Goal: Task Accomplishment & Management: Manage account settings

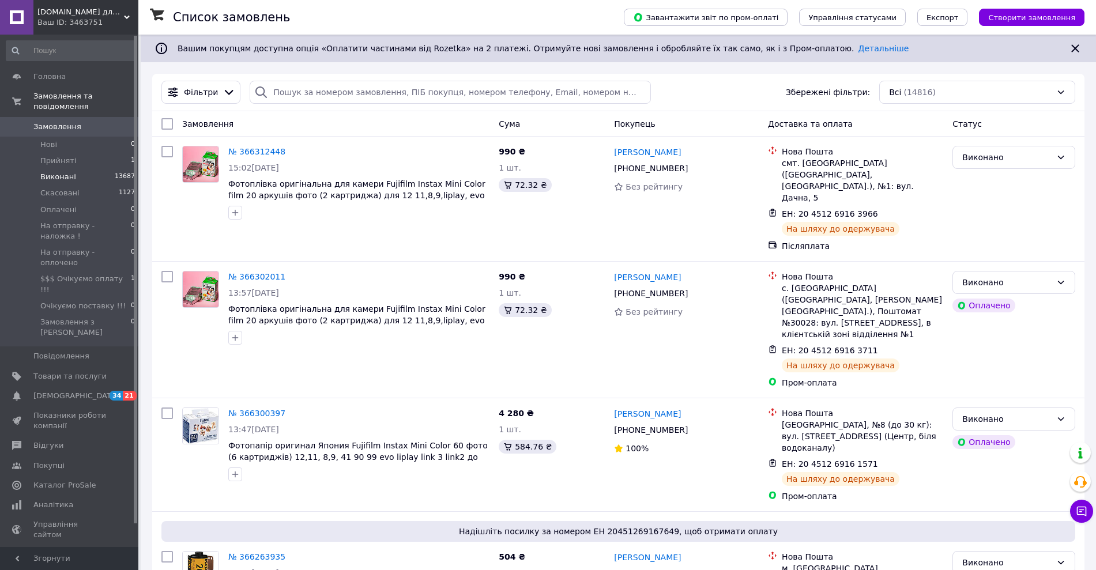
click at [70, 172] on span "Виконані" at bounding box center [58, 177] width 36 height 10
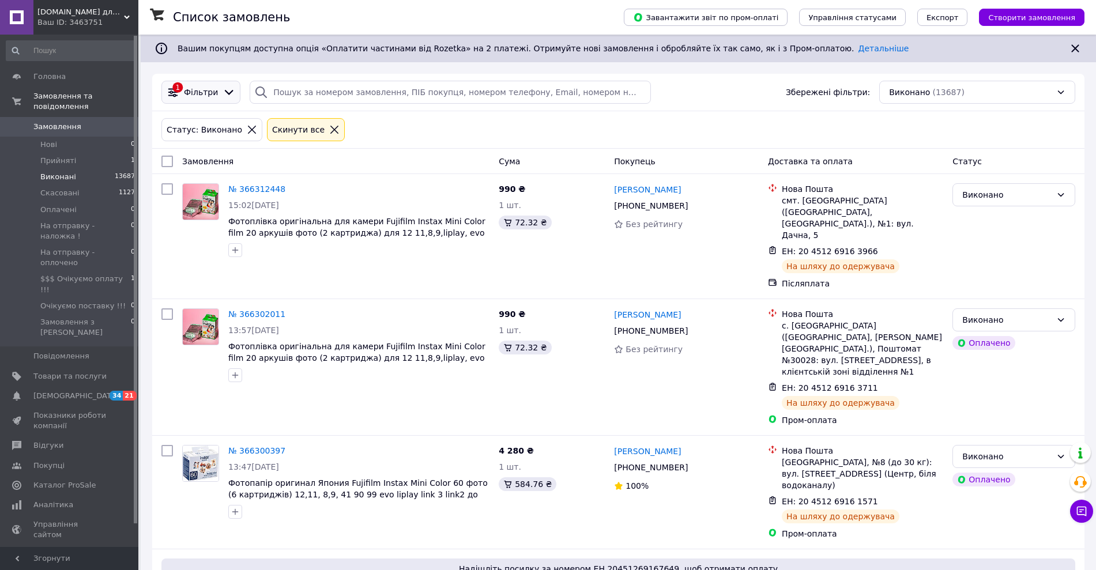
click at [209, 94] on span "Фільтри" at bounding box center [201, 92] width 34 height 12
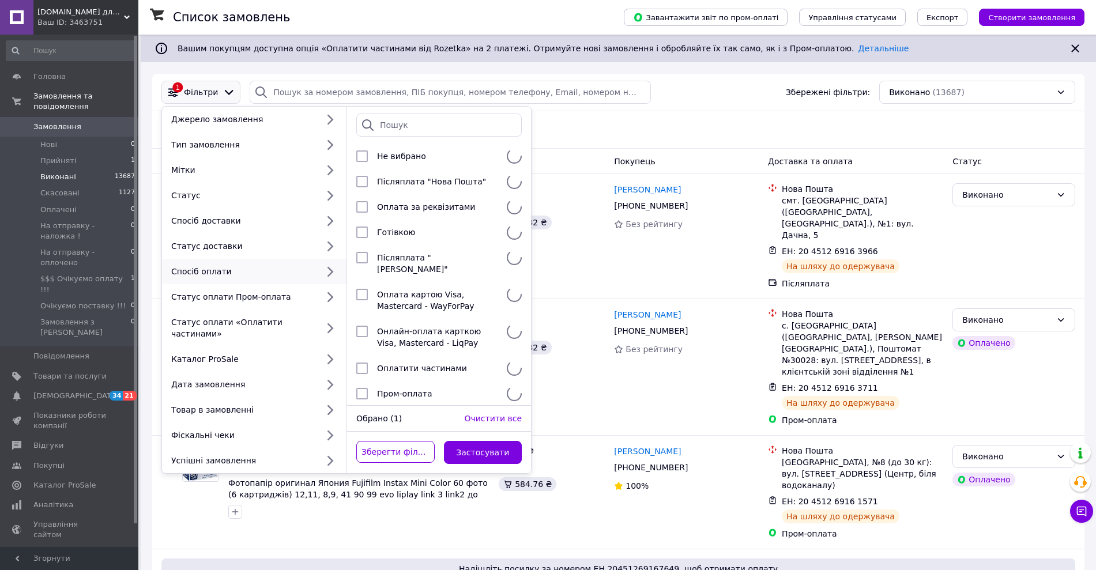
click at [295, 281] on div "Спосіб оплати" at bounding box center [254, 271] width 185 height 25
click at [381, 389] on span "Пром-оплата" at bounding box center [404, 393] width 55 height 9
checkbox input "true"
click at [470, 441] on button "Застосувати" at bounding box center [483, 452] width 78 height 23
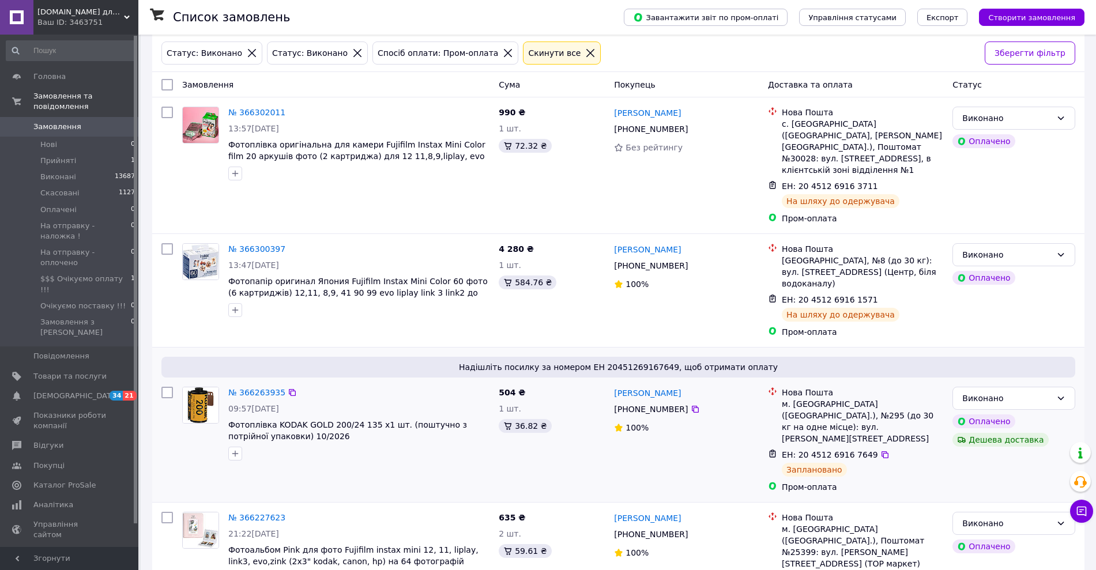
scroll to position [80, 0]
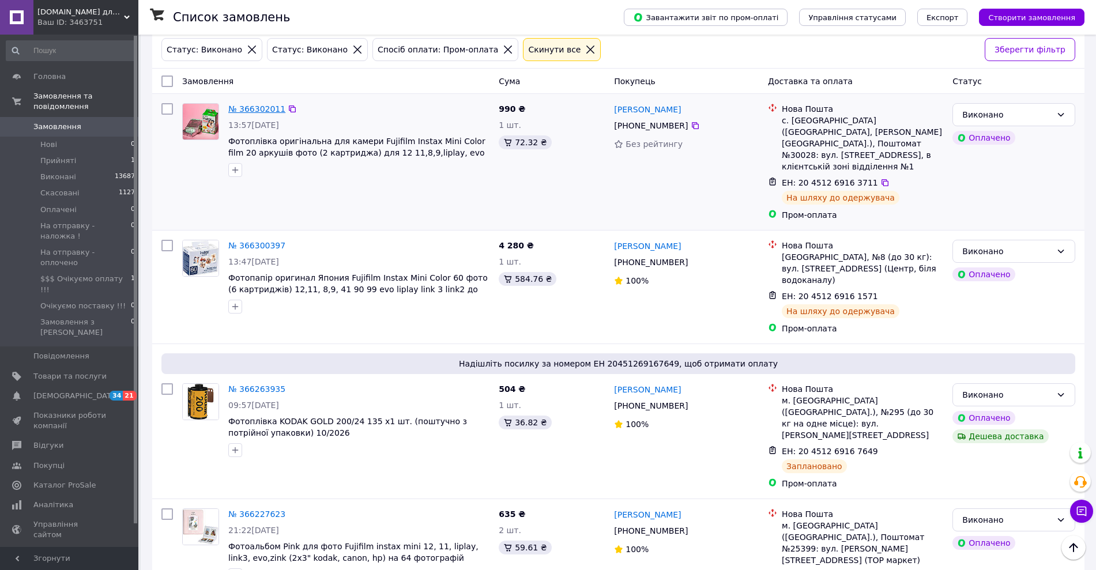
click at [265, 108] on link "№ 366302011" at bounding box center [256, 108] width 57 height 9
click at [249, 241] on link "№ 366300397" at bounding box center [256, 245] width 57 height 9
click at [251, 385] on link "№ 366263935" at bounding box center [256, 389] width 57 height 9
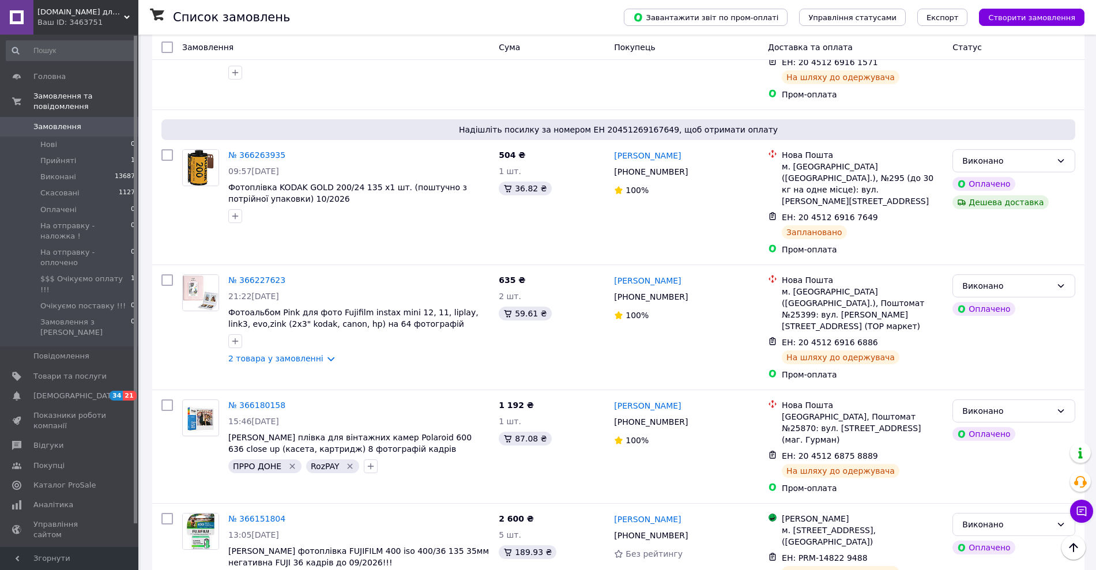
scroll to position [355, 0]
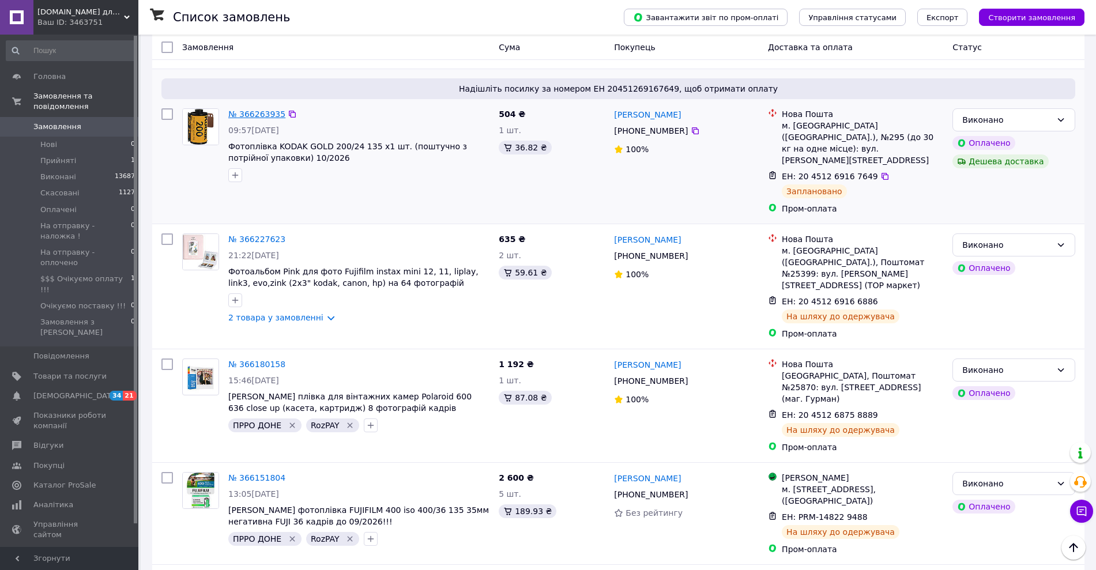
click at [266, 110] on link "№ 366263935" at bounding box center [256, 114] width 57 height 9
click at [257, 235] on link "№ 366227623" at bounding box center [256, 239] width 57 height 9
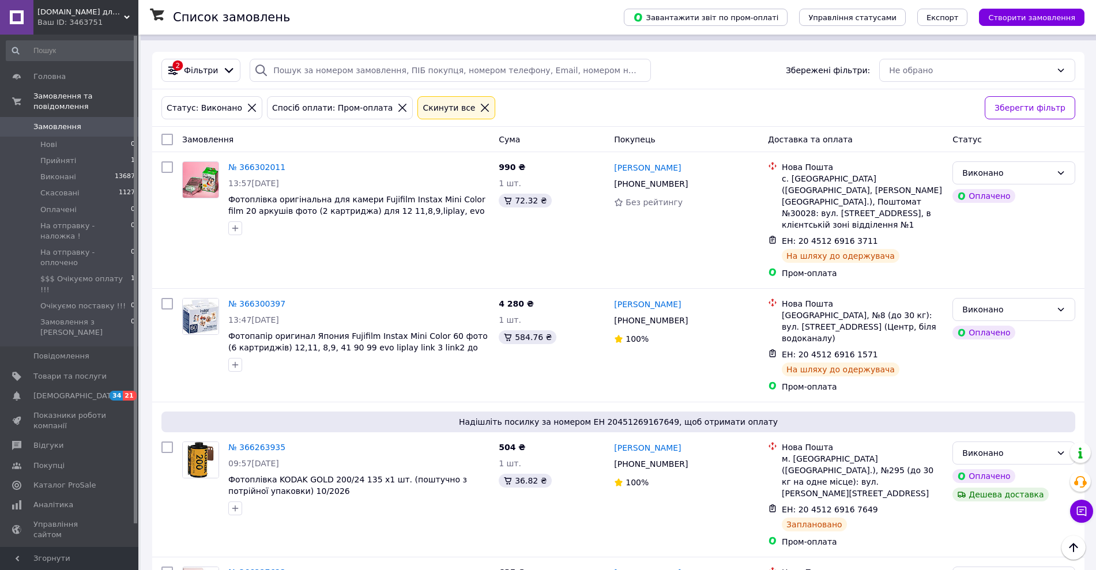
scroll to position [0, 0]
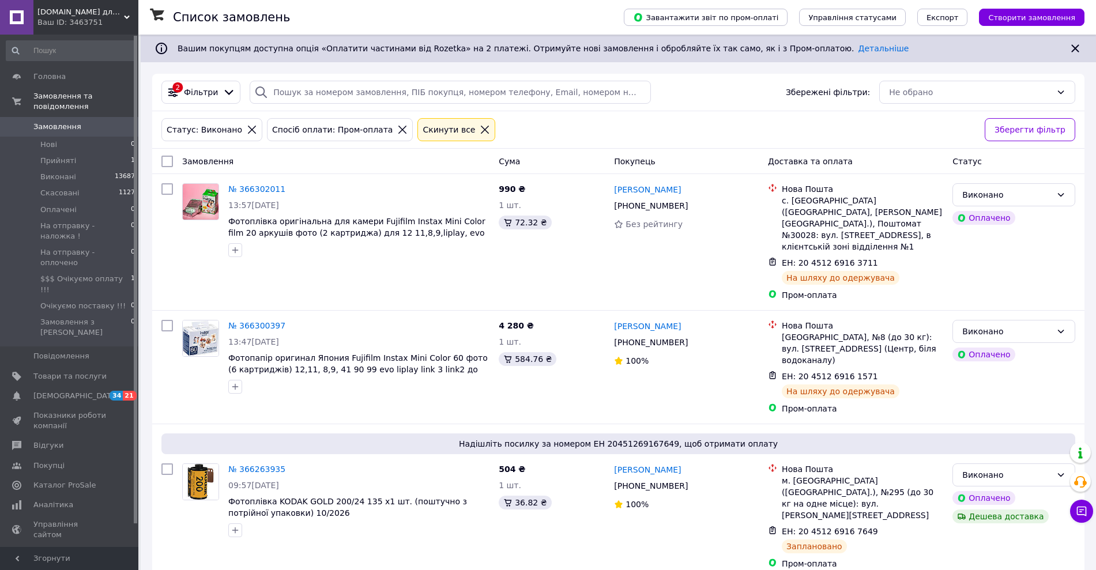
click at [398, 127] on icon at bounding box center [402, 130] width 8 height 8
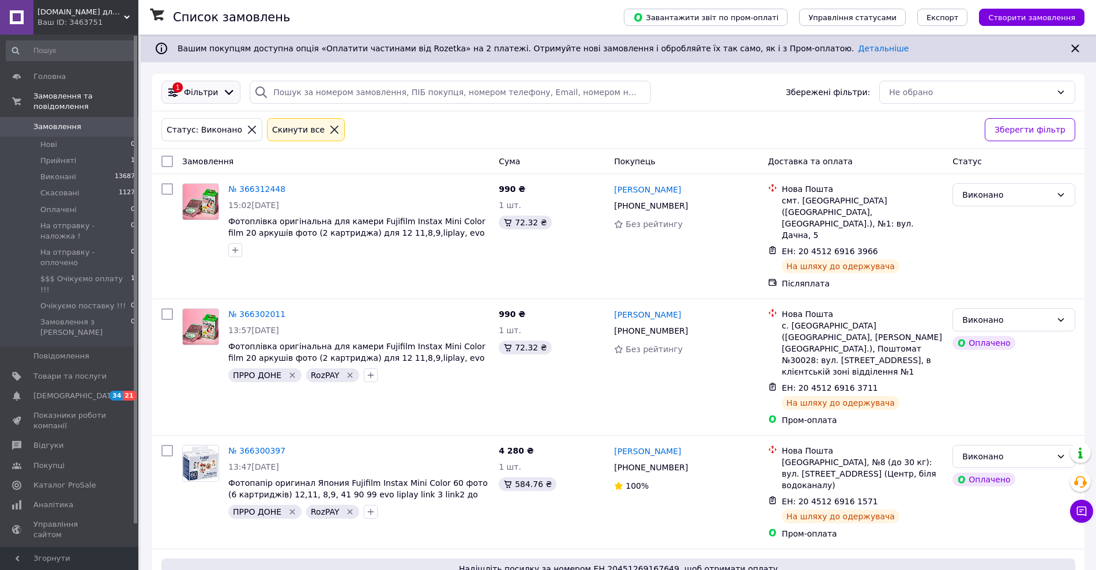
click at [223, 95] on icon at bounding box center [229, 92] width 13 height 13
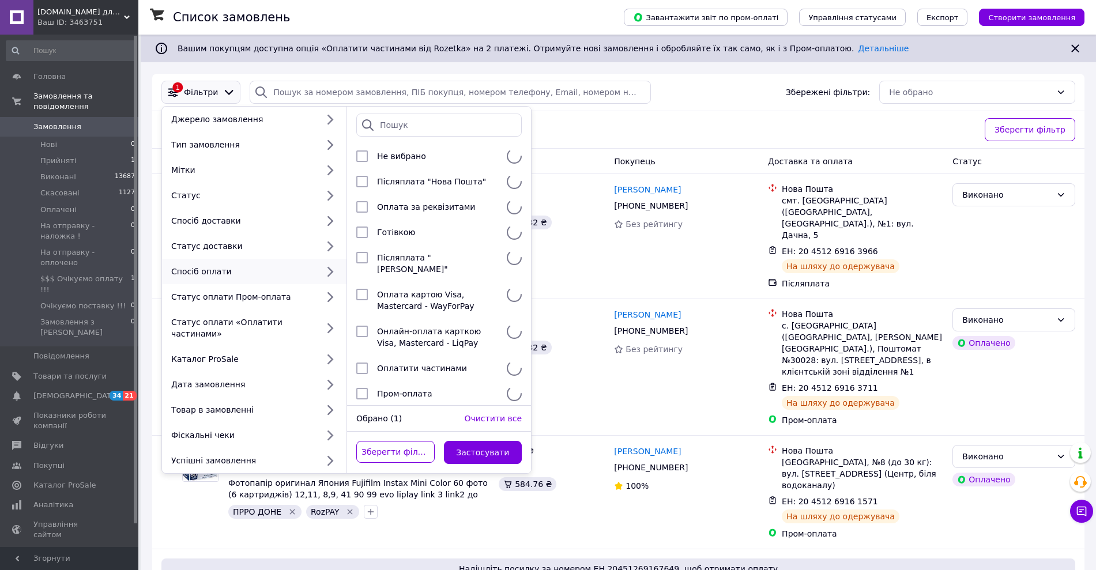
click at [256, 273] on div "Спосіб оплати" at bounding box center [242, 272] width 151 height 12
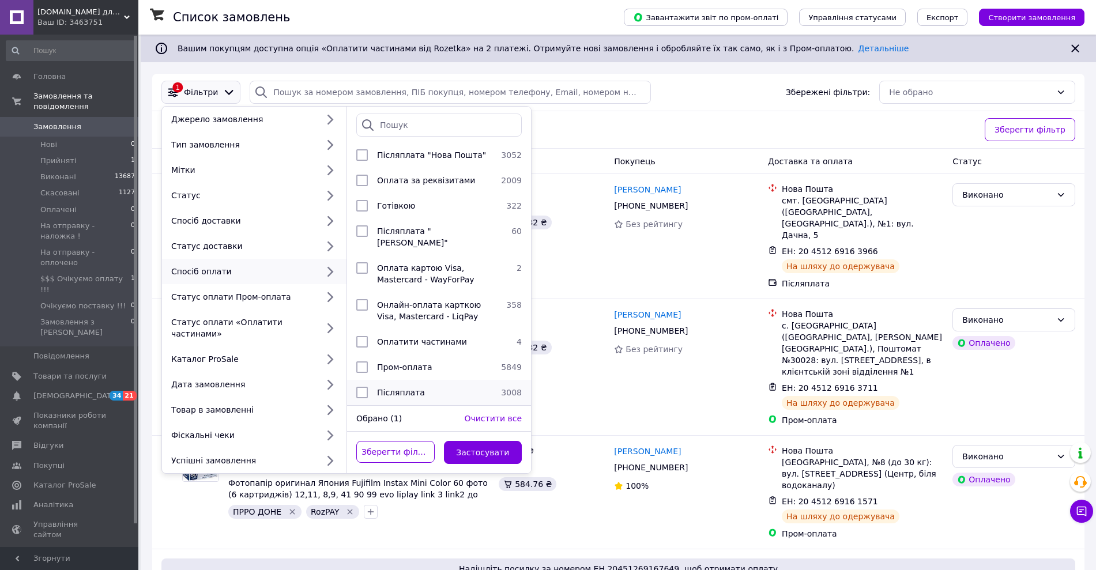
click at [390, 388] on span "Післяплата" at bounding box center [401, 392] width 48 height 9
checkbox input "true"
click at [486, 441] on button "Застосувати" at bounding box center [483, 452] width 78 height 23
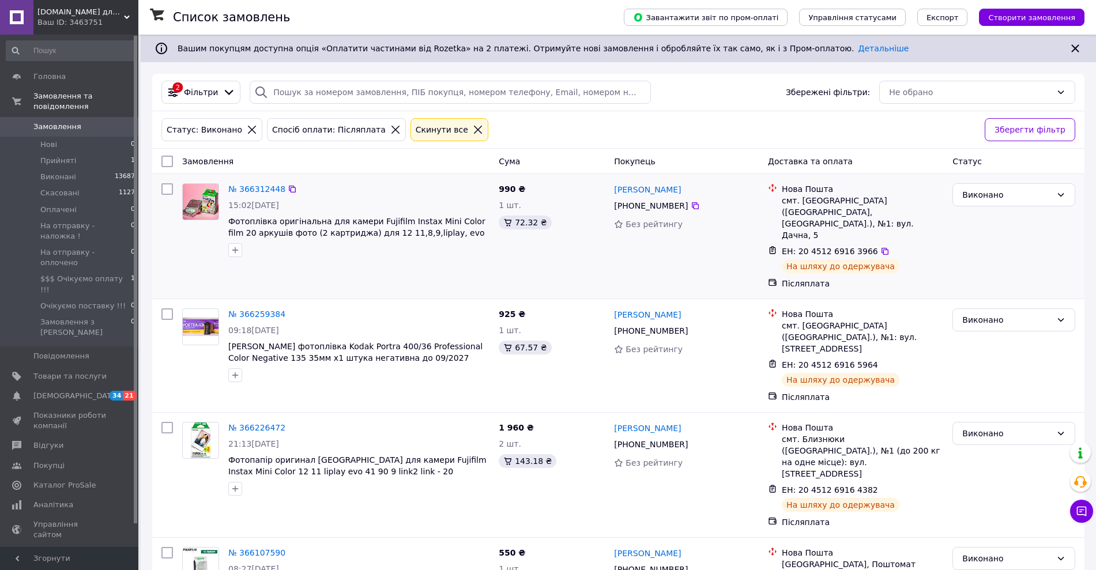
scroll to position [41, 0]
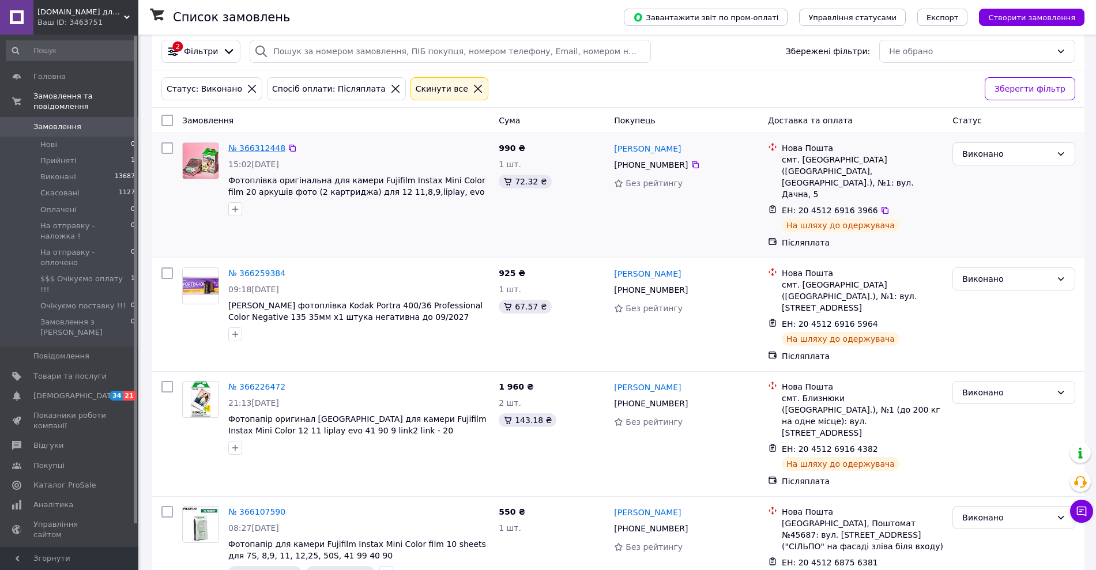
click at [264, 147] on link "№ 366312448" at bounding box center [256, 148] width 57 height 9
click at [257, 269] on link "№ 366259384" at bounding box center [256, 273] width 57 height 9
click at [257, 382] on link "№ 366226472" at bounding box center [256, 386] width 57 height 9
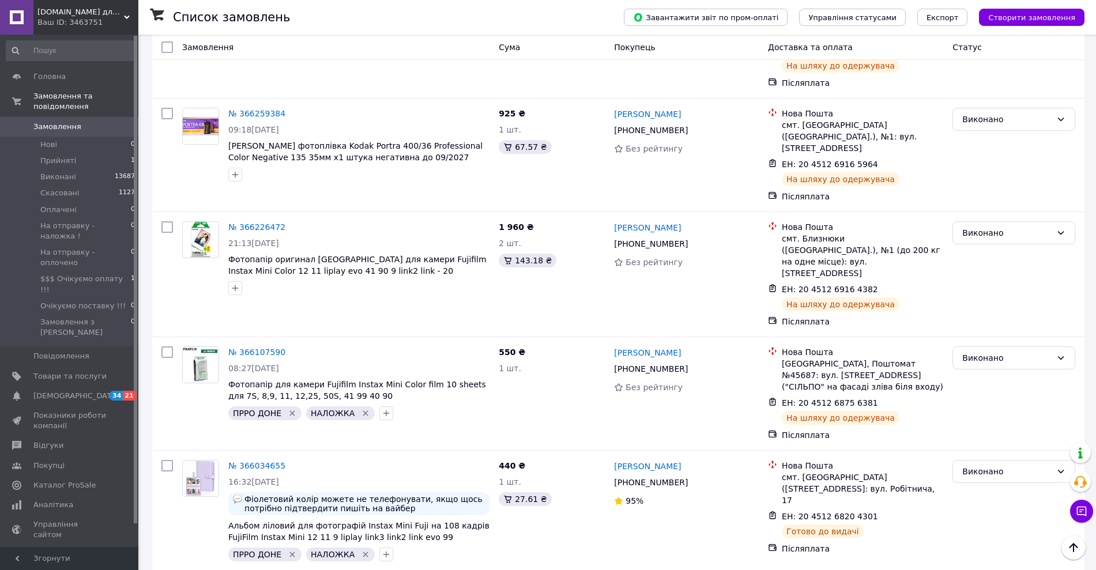
scroll to position [0, 0]
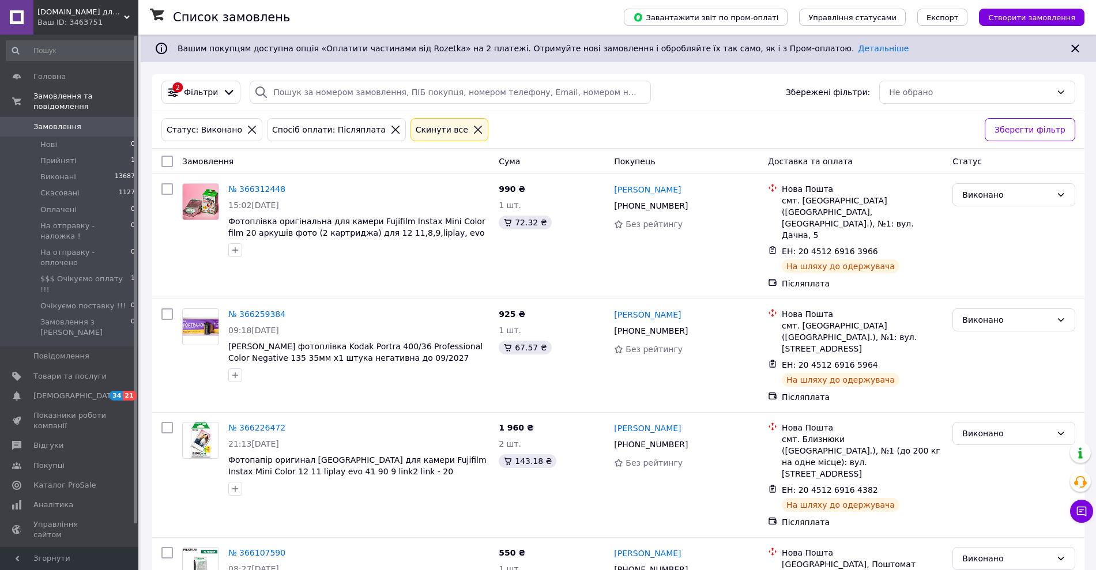
click at [392, 129] on icon at bounding box center [396, 130] width 8 height 8
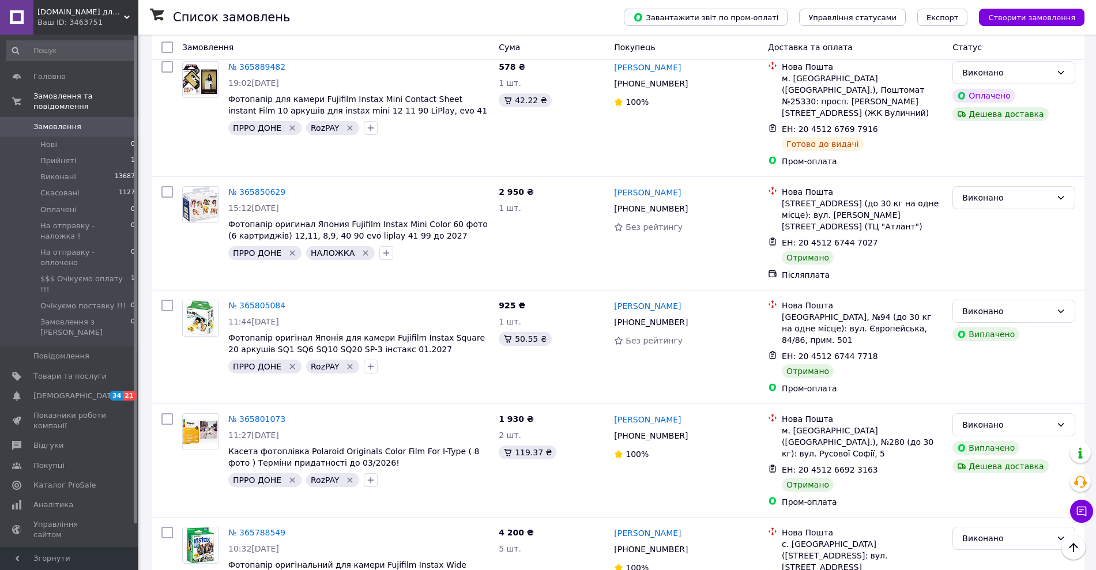
scroll to position [2534, 0]
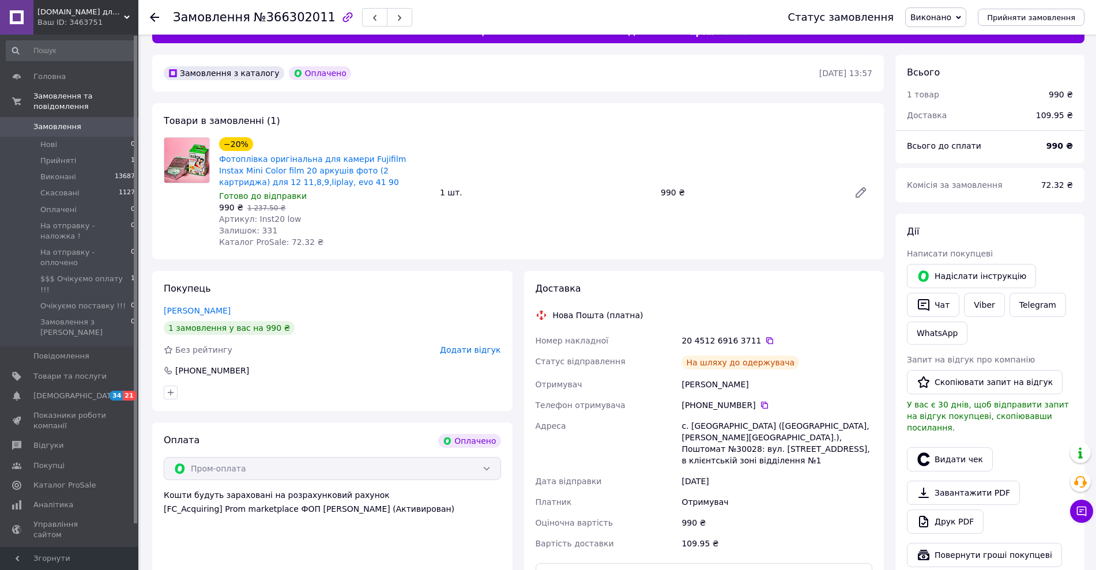
scroll to position [26, 0]
click at [665, 187] on div "990 ₴" at bounding box center [750, 192] width 189 height 16
copy div "990"
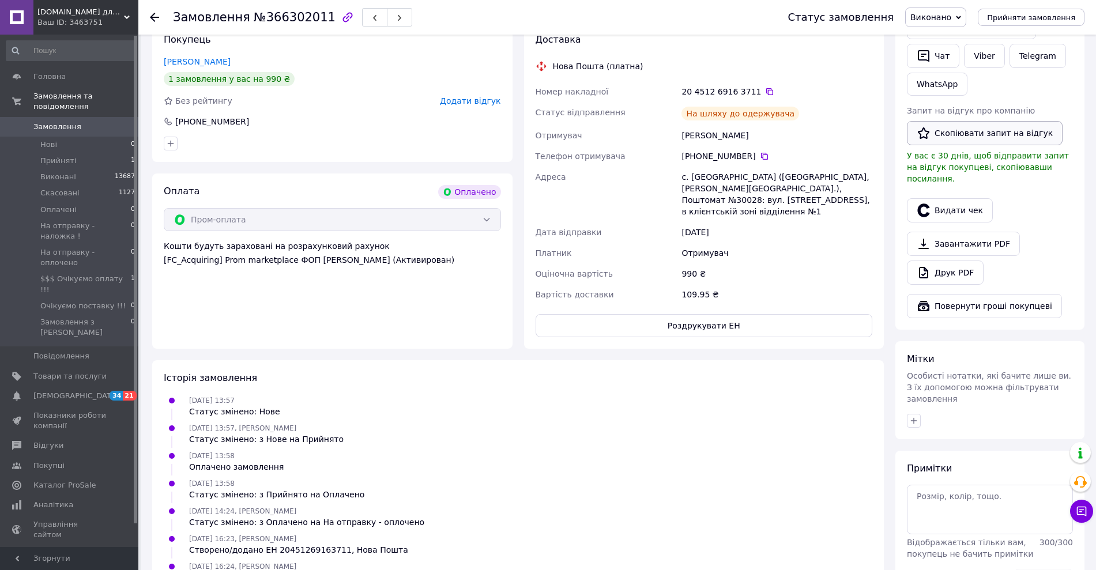
scroll to position [314, 0]
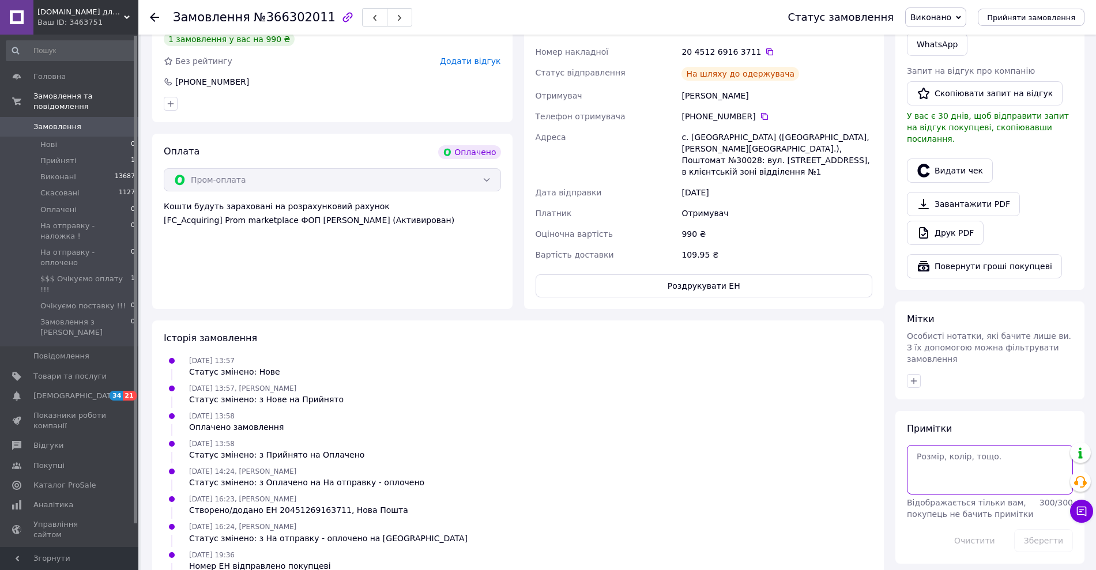
click at [955, 453] on textarea at bounding box center [990, 470] width 166 height 50
paste textarea "https://check.checkbox.ua/4727015d-ad87-46c1-9a39-c34a57db676a"
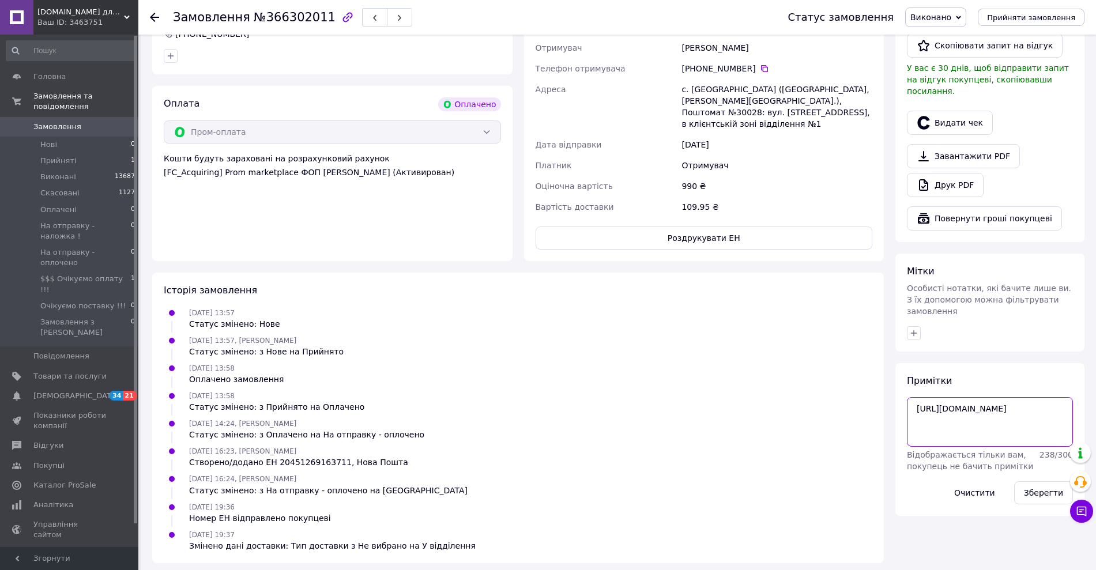
scroll to position [363, 0]
type textarea "https://check.checkbox.ua/4727015d-ad87-46c1-9a39-c34a57db676a"
click at [1033, 481] on button "Зберегти" at bounding box center [1043, 492] width 59 height 23
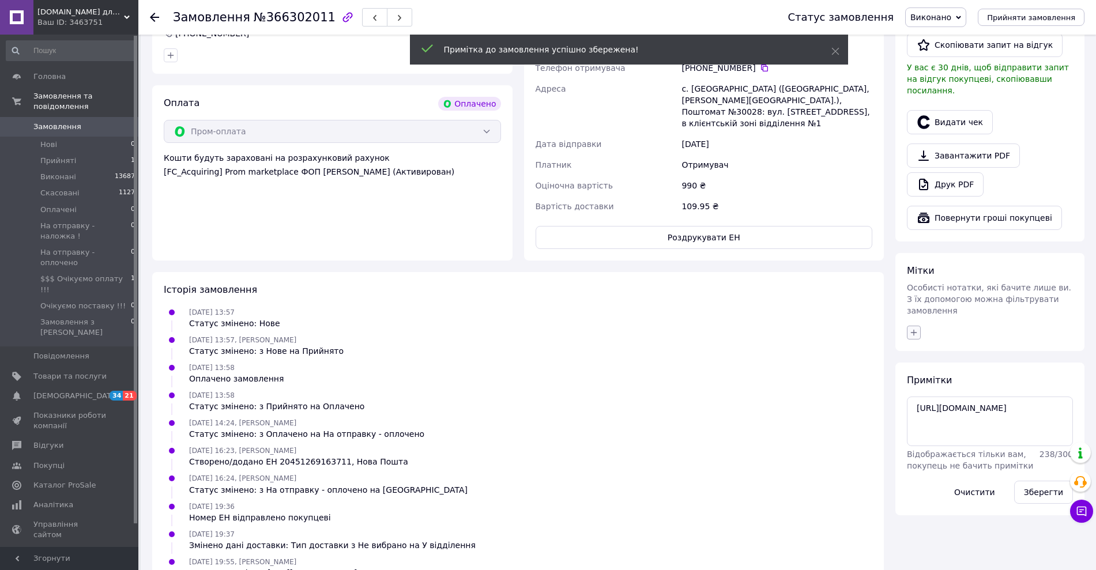
click at [914, 330] on icon "button" at bounding box center [914, 333] width 6 height 6
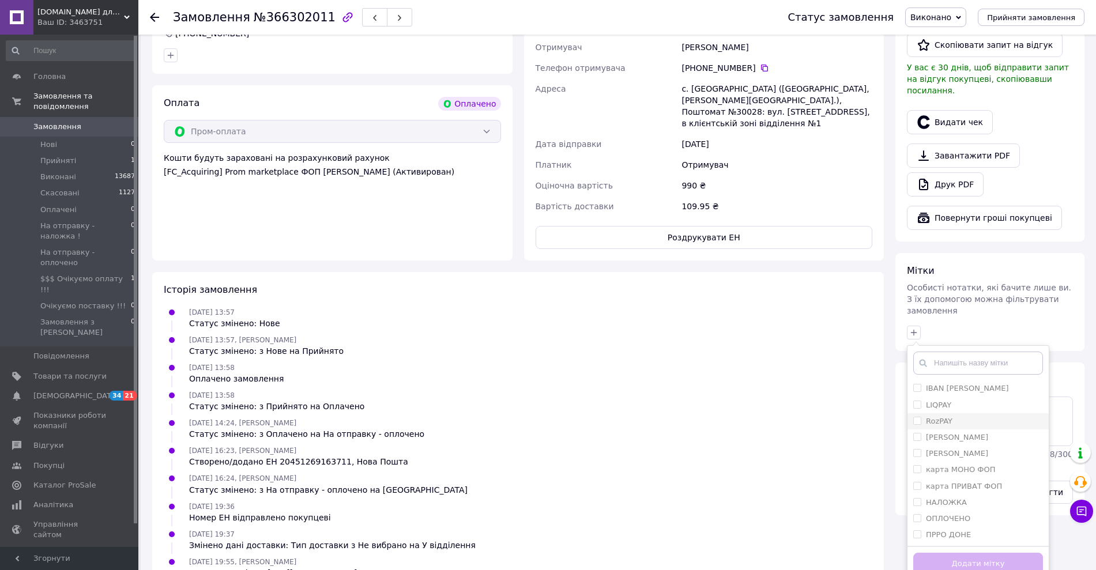
click at [941, 417] on label "RozPAY" at bounding box center [939, 421] width 27 height 9
checkbox input "true"
click at [948, 530] on label "ПРРО ДОНЕ" at bounding box center [948, 534] width 45 height 9
checkbox input "true"
click at [945, 553] on button "Додати мітку" at bounding box center [978, 564] width 130 height 22
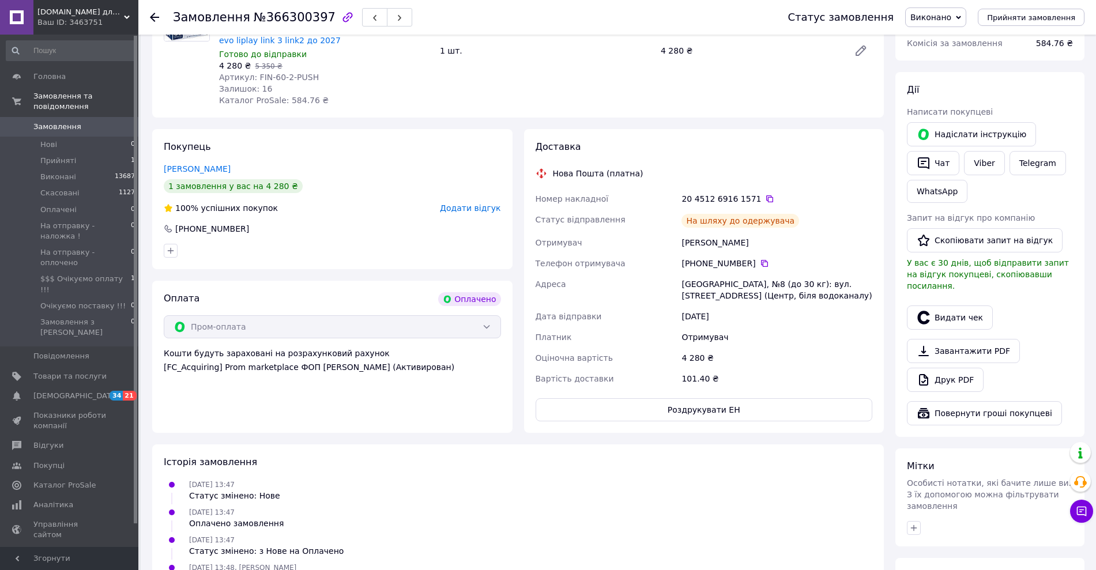
scroll to position [315, 0]
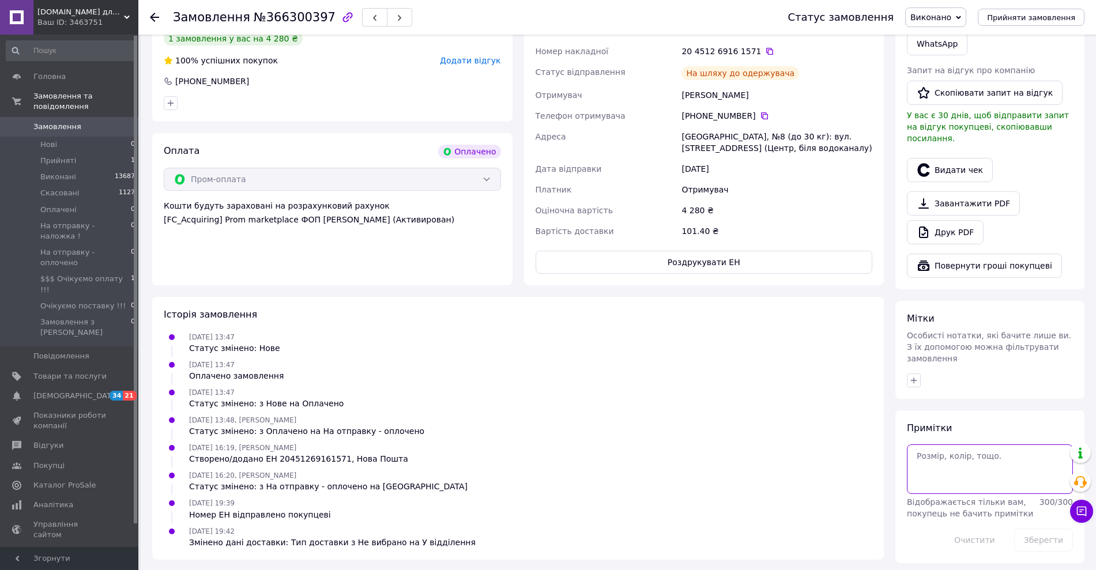
click at [942, 445] on textarea at bounding box center [990, 470] width 166 height 50
paste textarea "https://check.checkbox.ua/58c12d83-1c0c-450c-a821-b5b0201d01c2"
type textarea "https://check.checkbox.ua/58c12d83-1c0c-450c-a821-b5b0201d01c2"
click at [1033, 529] on button "Зберегти" at bounding box center [1043, 540] width 59 height 23
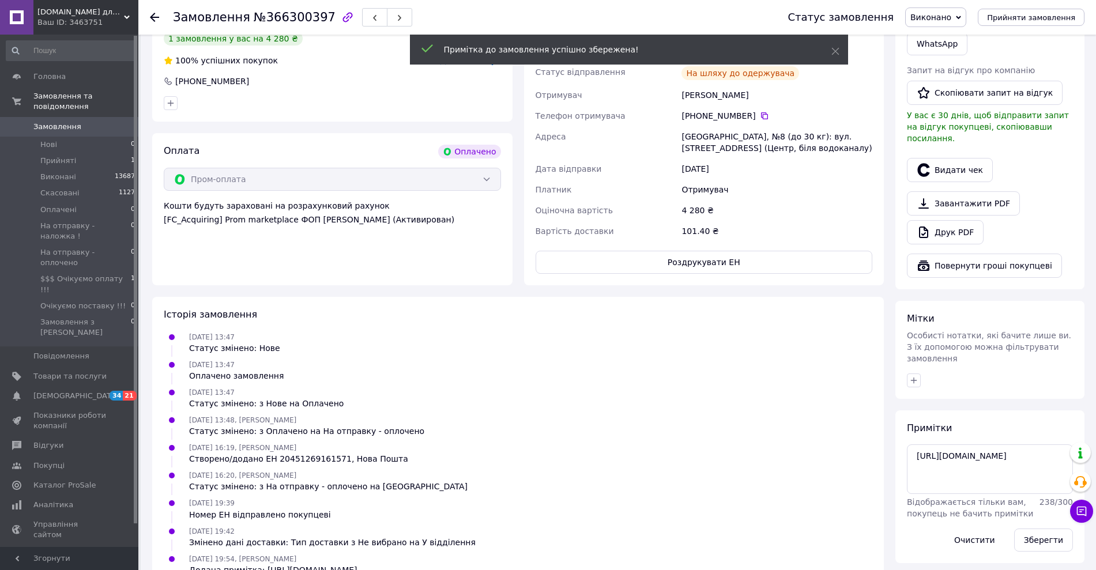
click at [916, 376] on icon "button" at bounding box center [913, 380] width 9 height 9
click at [935, 465] on label "RozPAY" at bounding box center [939, 469] width 27 height 9
checkbox input "true"
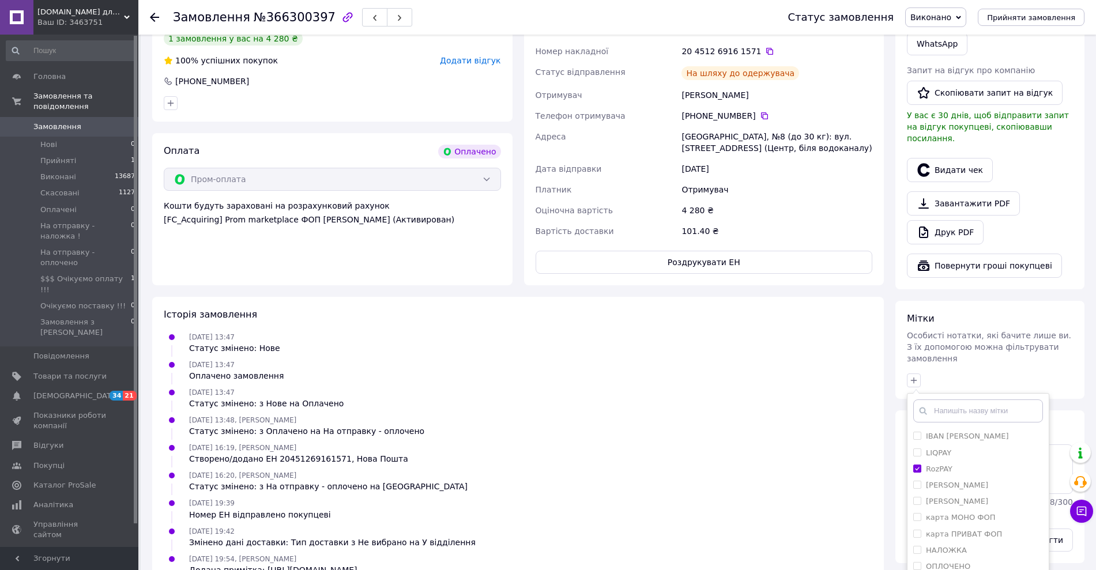
checkbox input "true"
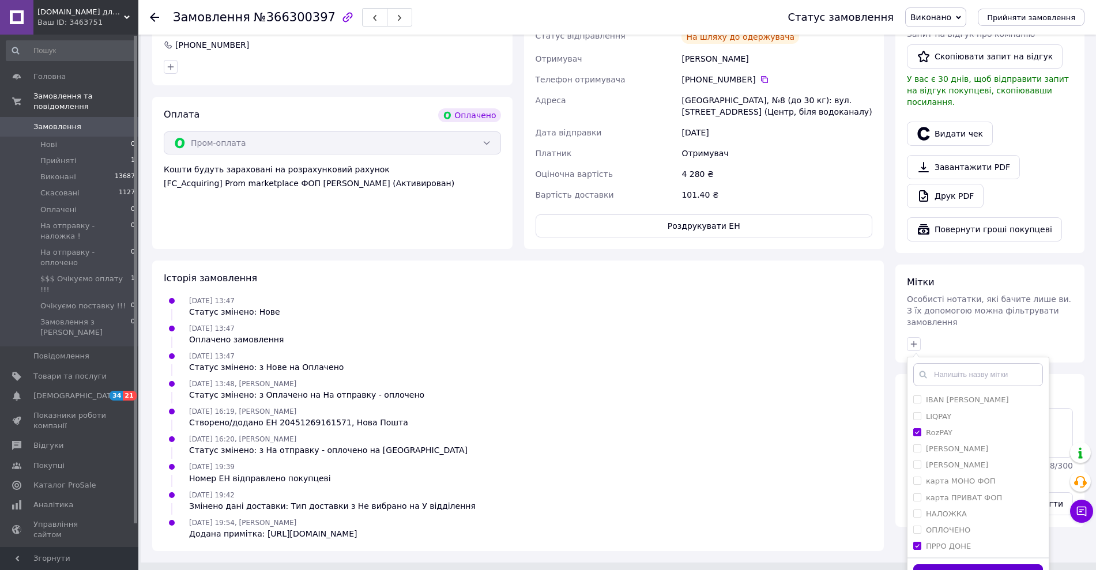
click at [972, 564] on button "Додати мітку" at bounding box center [978, 575] width 130 height 22
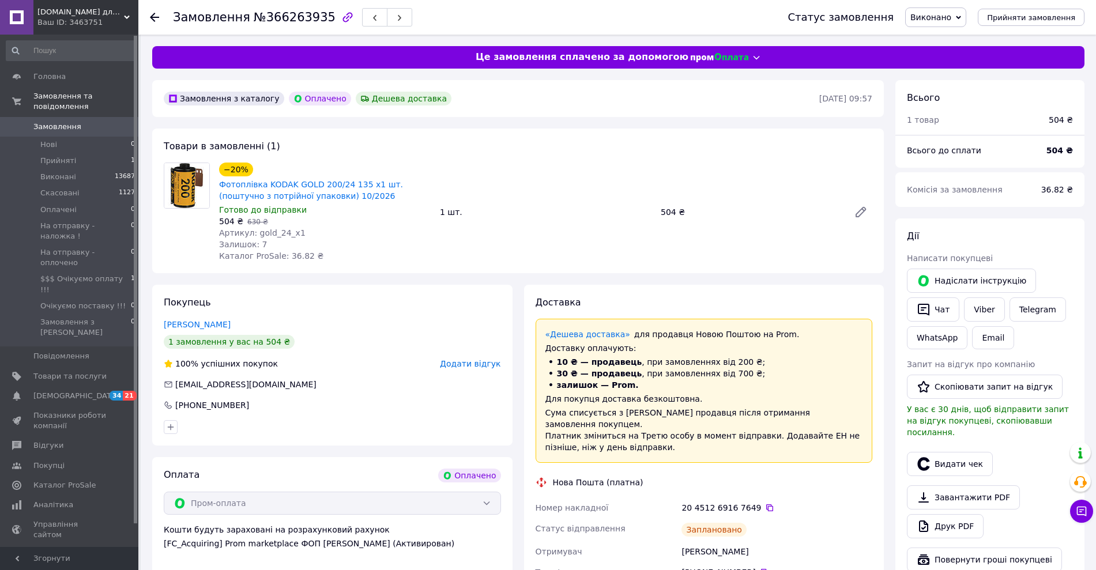
scroll to position [17, 0]
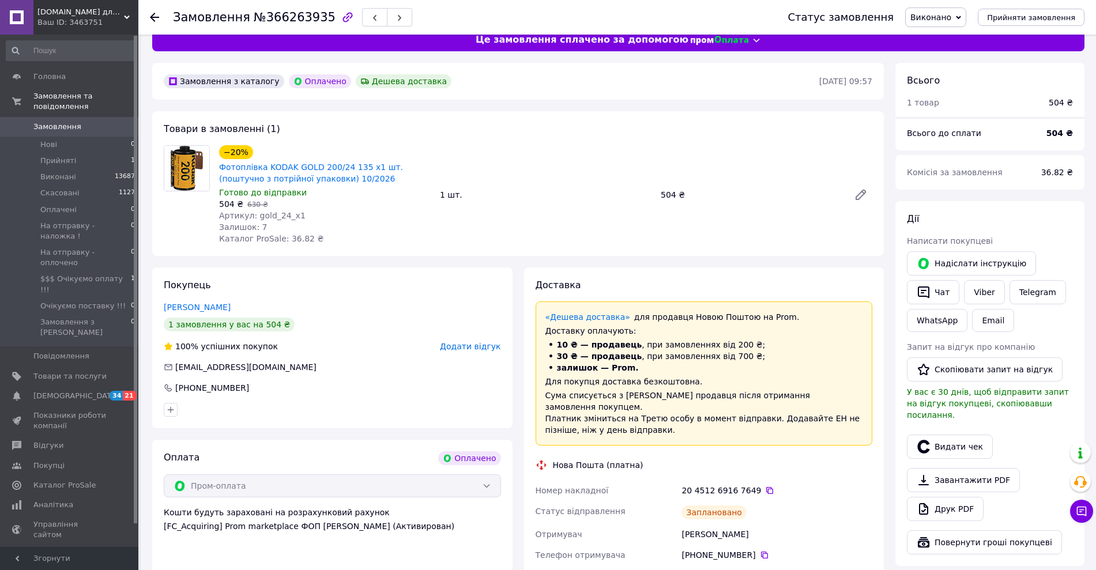
click at [1054, 131] on b "504 ₴" at bounding box center [1060, 133] width 27 height 9
copy b "504"
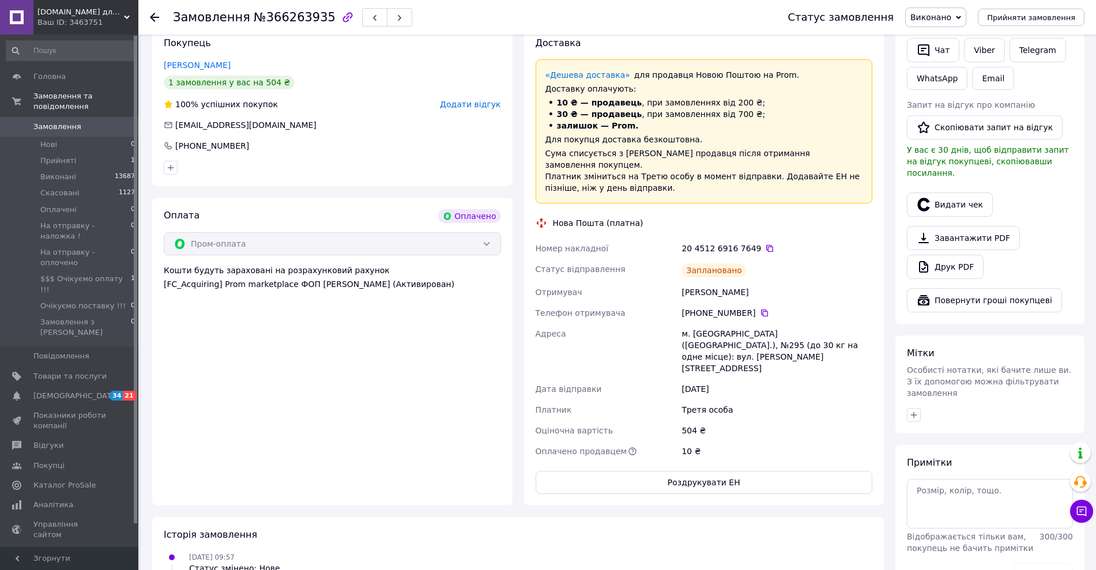
scroll to position [277, 0]
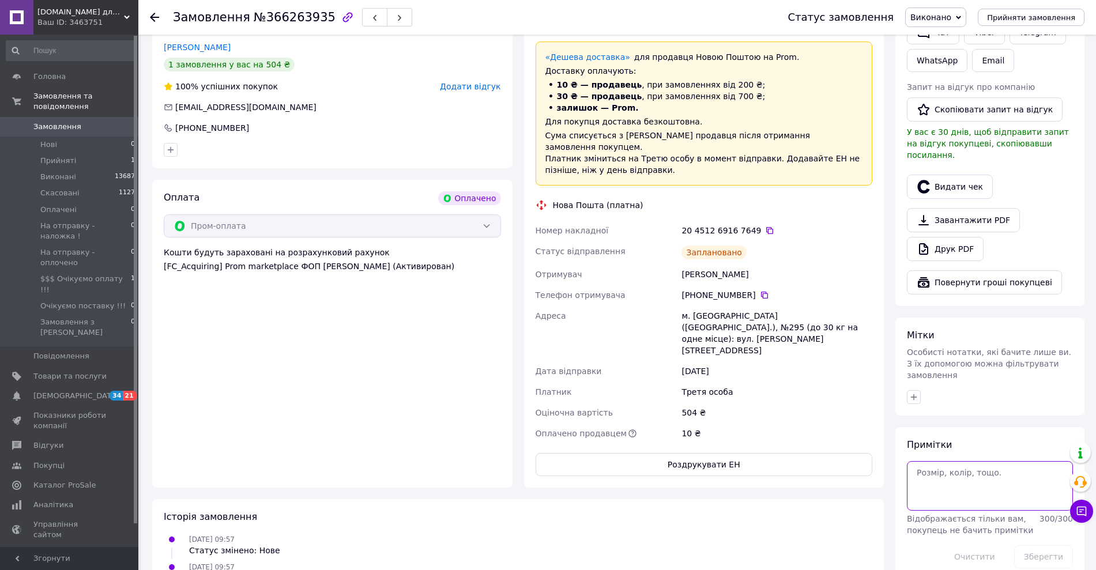
click at [931, 486] on textarea at bounding box center [990, 486] width 166 height 50
paste textarea "https://check.checkbox.ua/6211f948-b573-4b7a-b3b7-3eee5dce7dea"
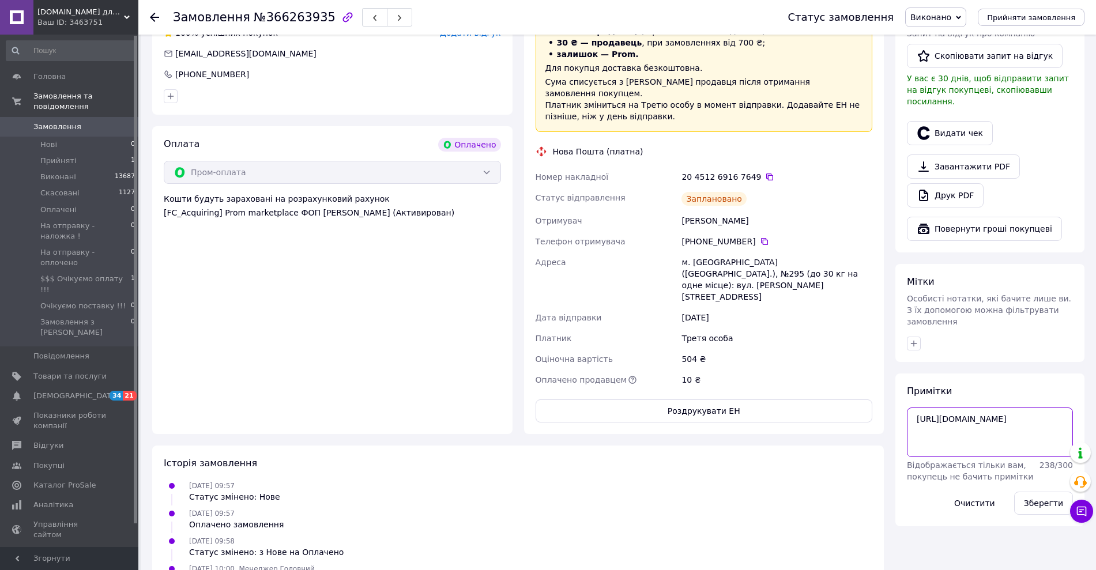
scroll to position [334, 0]
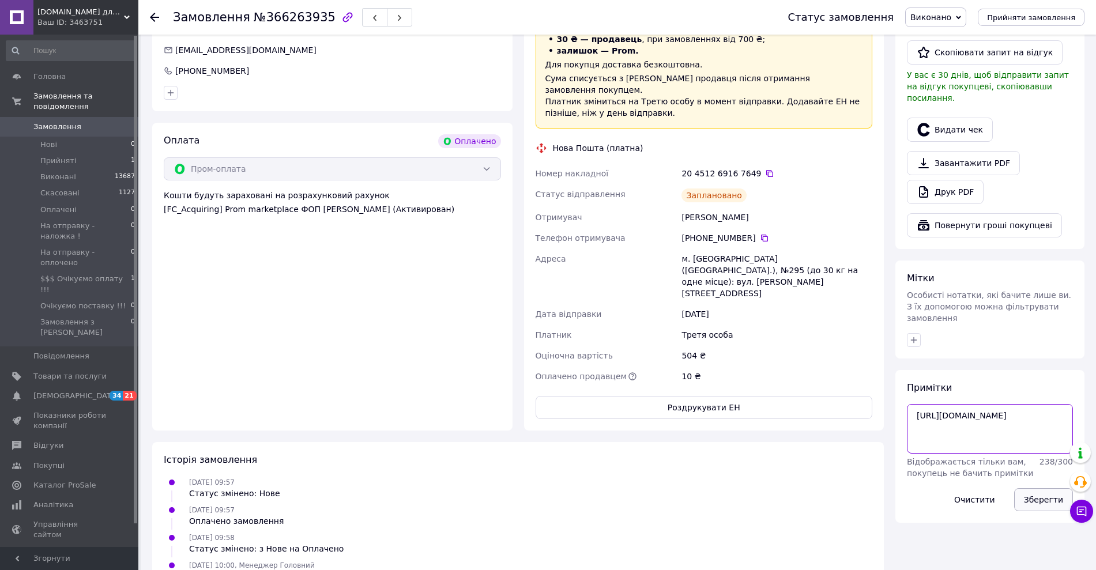
type textarea "https://check.checkbox.ua/6211f948-b573-4b7a-b3b7-3eee5dce7dea"
click at [1042, 488] on button "Зберегти" at bounding box center [1043, 499] width 59 height 23
click at [910, 336] on icon "button" at bounding box center [913, 340] width 9 height 9
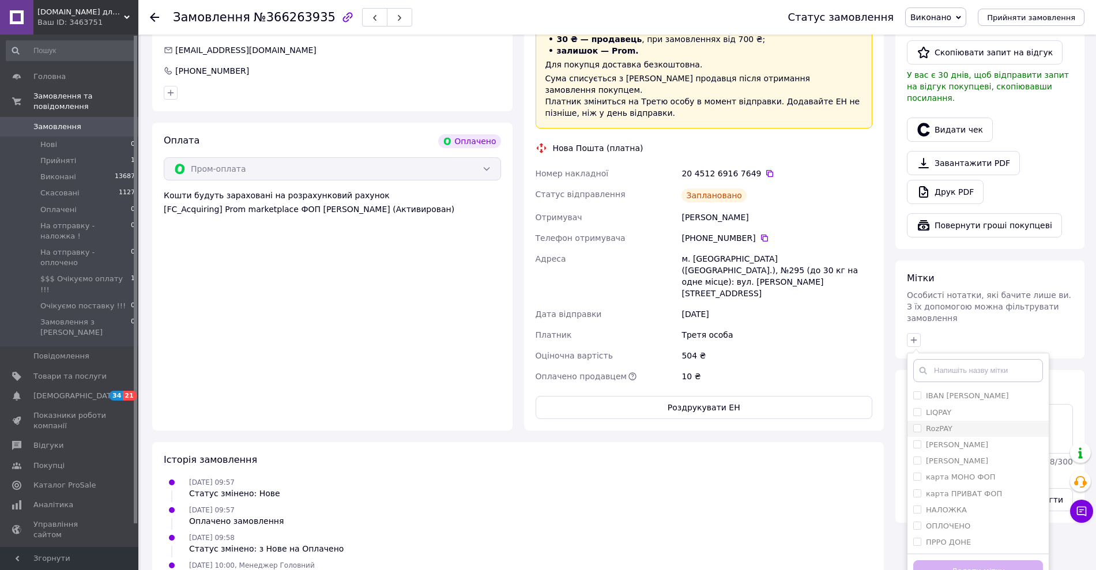
click at [938, 424] on label "RozPAY" at bounding box center [939, 428] width 27 height 9
checkbox input "true"
click at [939, 538] on label "ПРРО ДОНЕ" at bounding box center [948, 542] width 45 height 9
checkbox input "true"
click at [954, 560] on button "Додати мітку" at bounding box center [978, 571] width 130 height 22
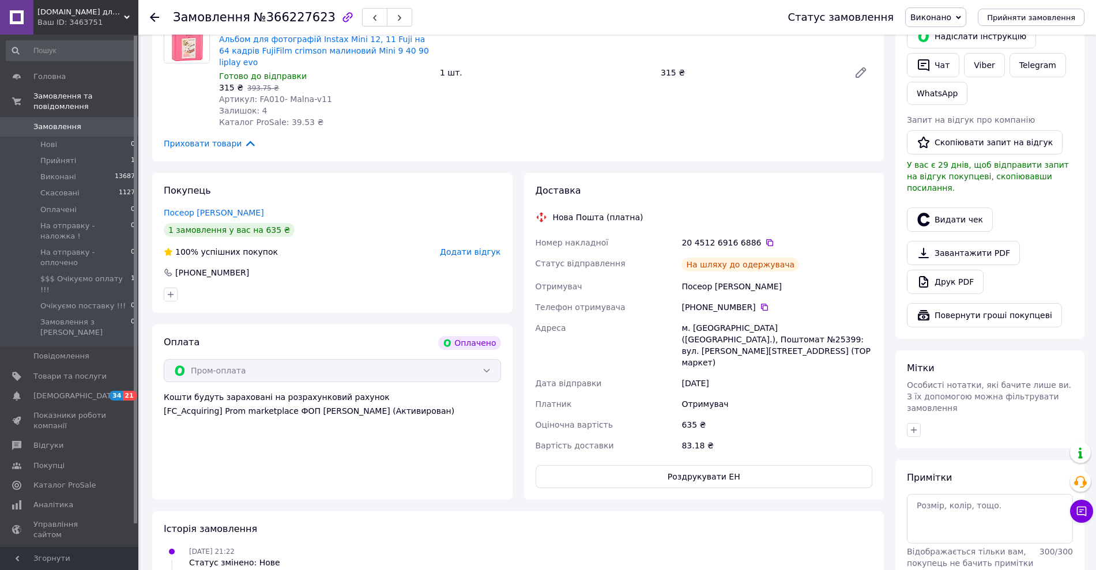
scroll to position [266, 0]
click at [947, 494] on textarea at bounding box center [990, 519] width 166 height 50
paste textarea "[URL][DOMAIN_NAME]"
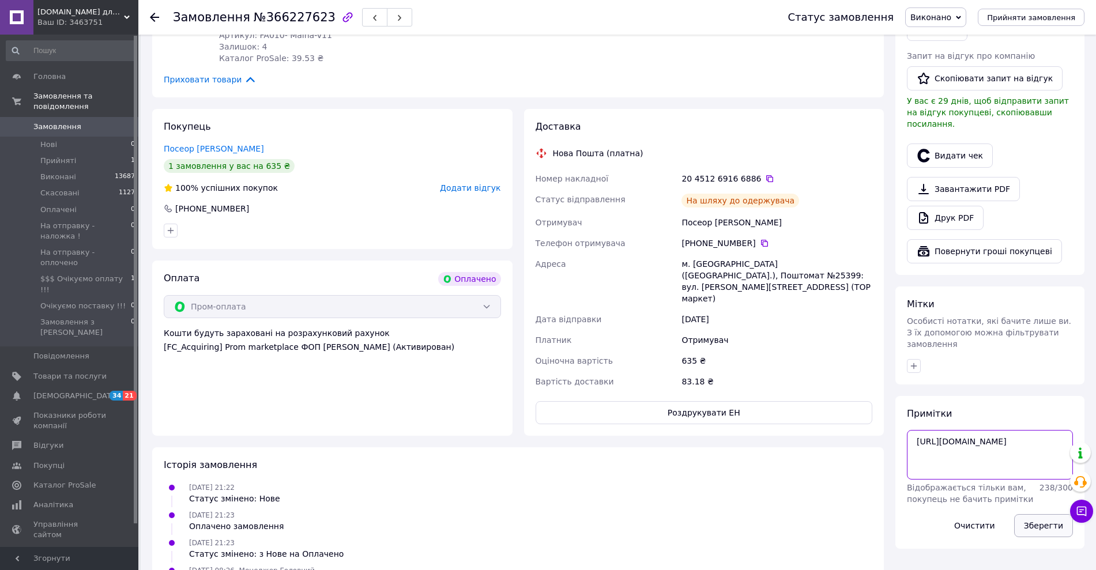
type textarea "[URL][DOMAIN_NAME]"
click at [1052, 514] on button "Зберегти" at bounding box center [1043, 525] width 59 height 23
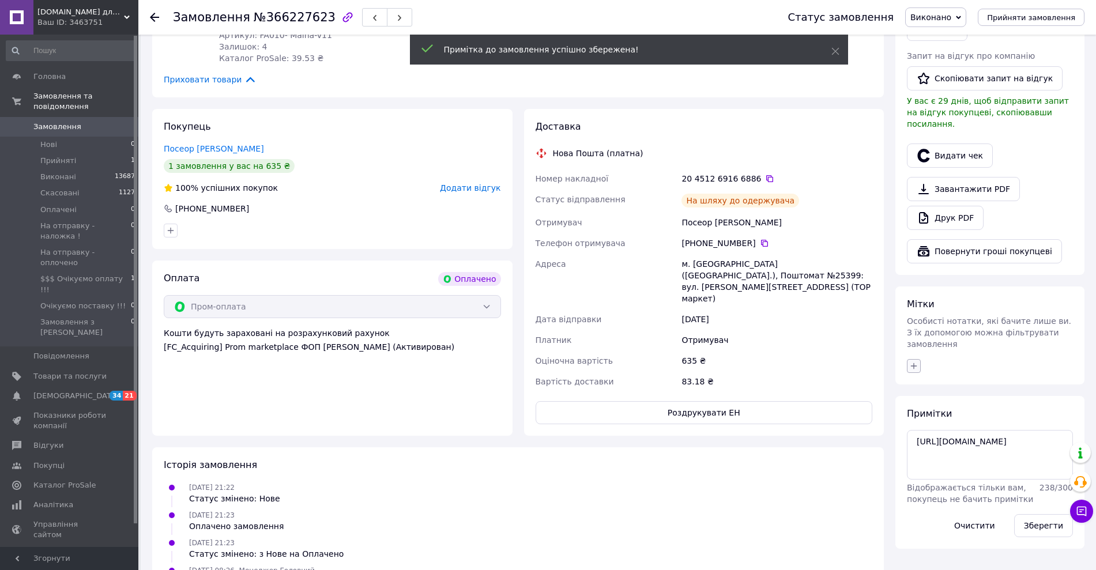
click at [915, 362] on icon "button" at bounding box center [913, 366] width 9 height 9
click at [939, 450] on label "RozPAY" at bounding box center [939, 454] width 27 height 9
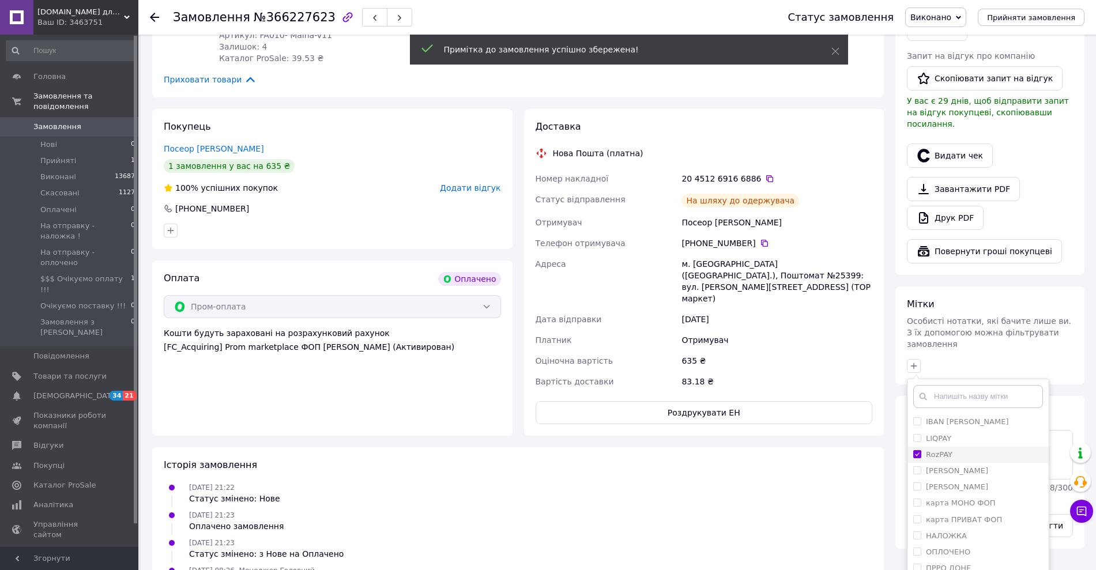
checkbox input "true"
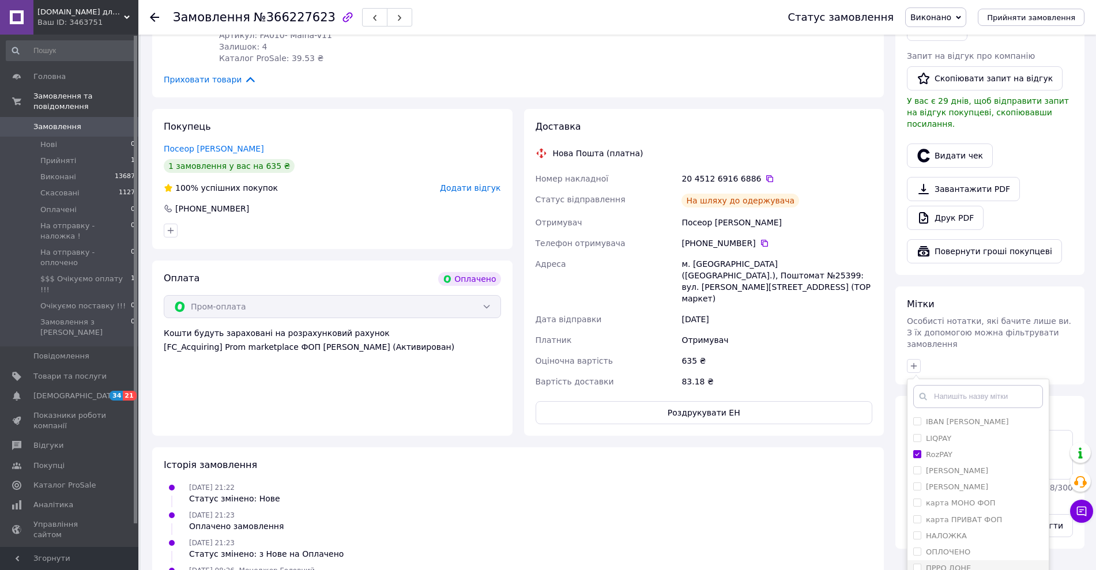
click at [937, 564] on label "ПРРО ДОНЕ" at bounding box center [948, 568] width 45 height 9
checkbox input "true"
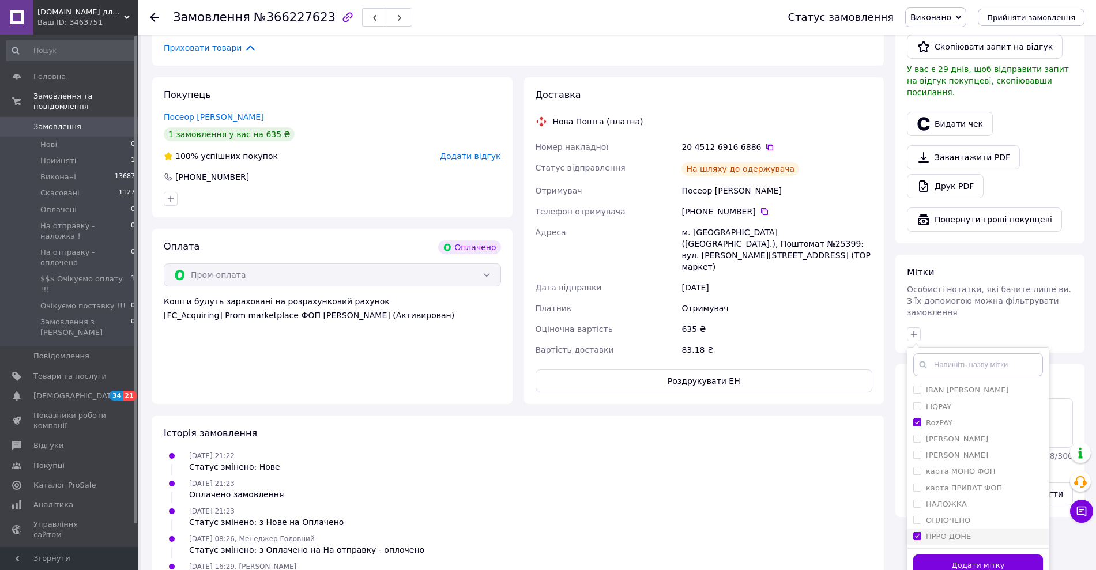
scroll to position [364, 0]
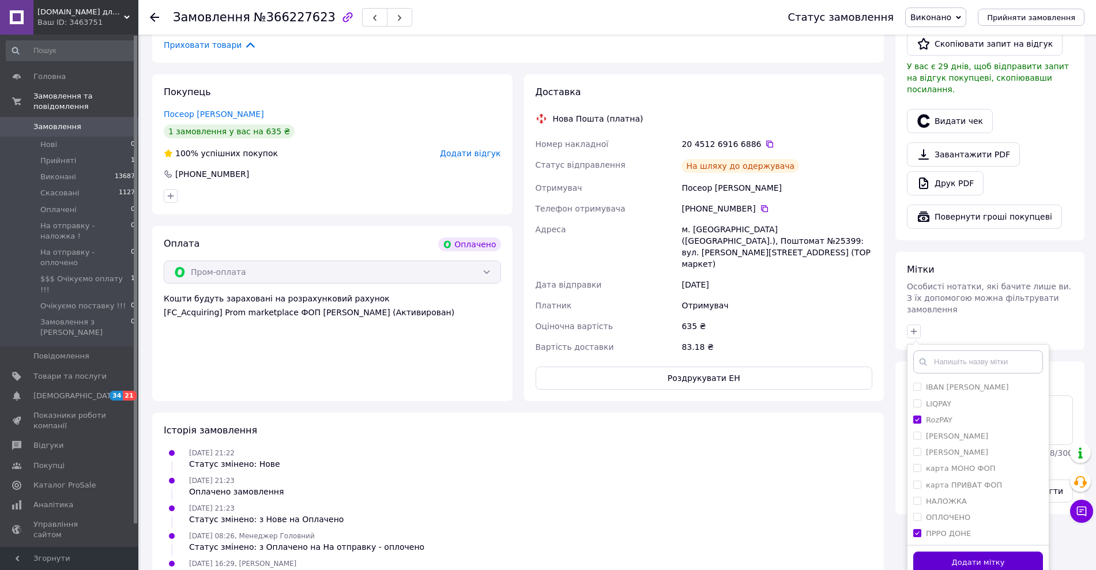
click at [962, 552] on button "Додати мітку" at bounding box center [978, 563] width 130 height 22
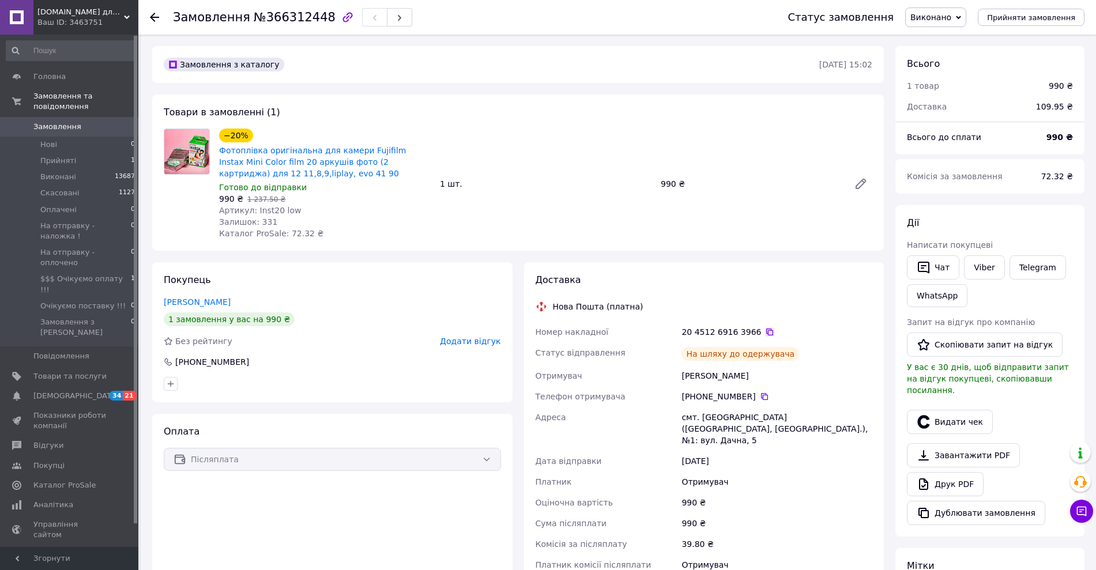
click at [766, 330] on icon at bounding box center [769, 332] width 7 height 7
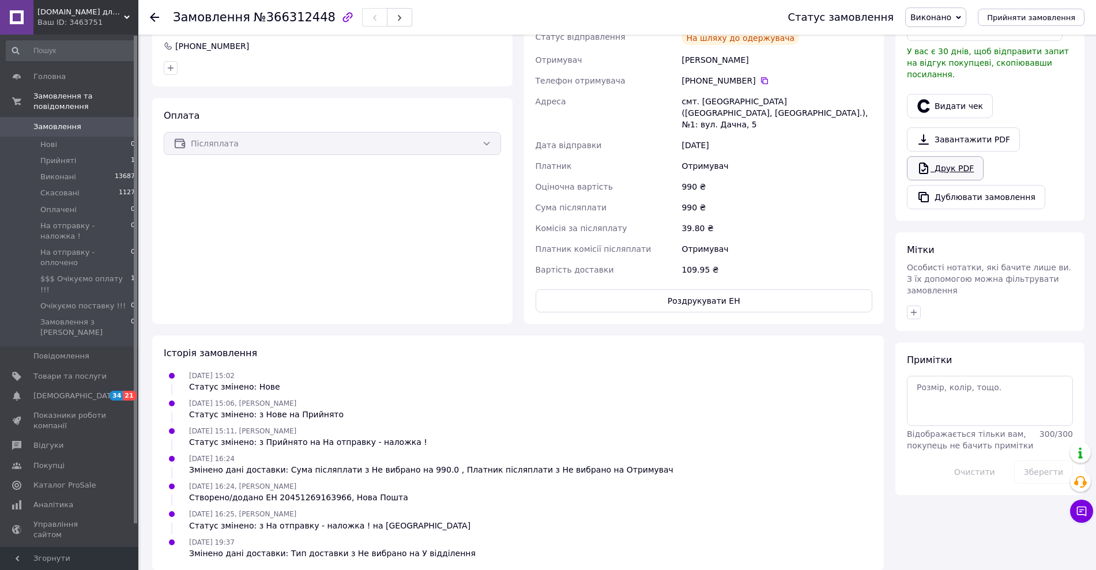
scroll to position [315, 0]
click at [913, 308] on icon "button" at bounding box center [913, 312] width 9 height 9
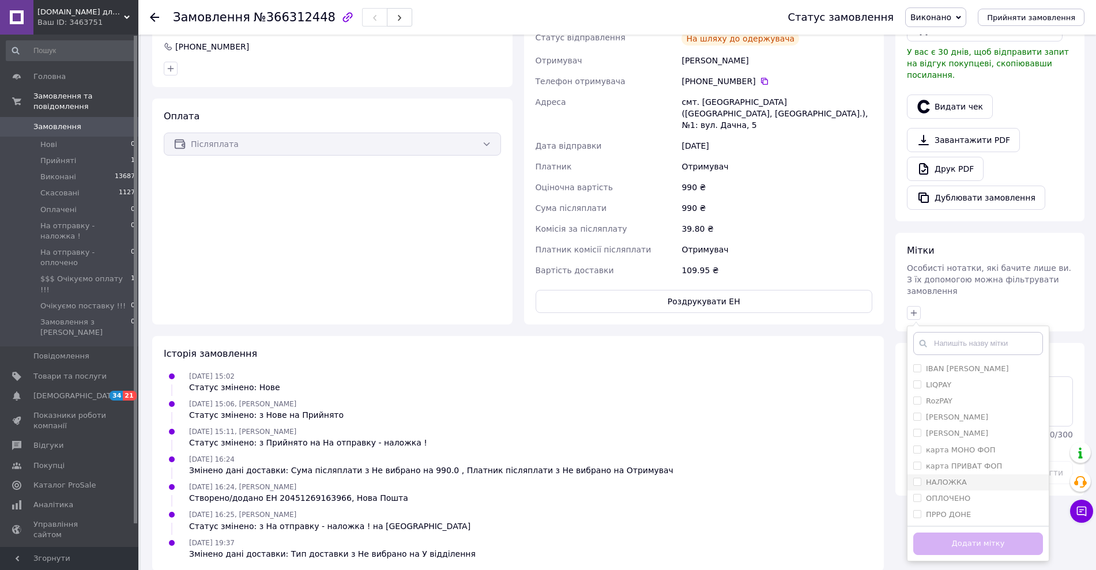
click at [951, 478] on label "НАЛОЖКА" at bounding box center [946, 482] width 41 height 9
checkbox input "true"
click at [953, 501] on div "IBAN [PERSON_NAME] [PERSON_NAME] ІБАН карта МОНО ФОП карта ПРИВАТ ФОП НАЛОЖКА О…" at bounding box center [978, 444] width 142 height 236
click at [939, 510] on label "ПРРО ДОНЕ" at bounding box center [948, 514] width 45 height 9
checkbox input "true"
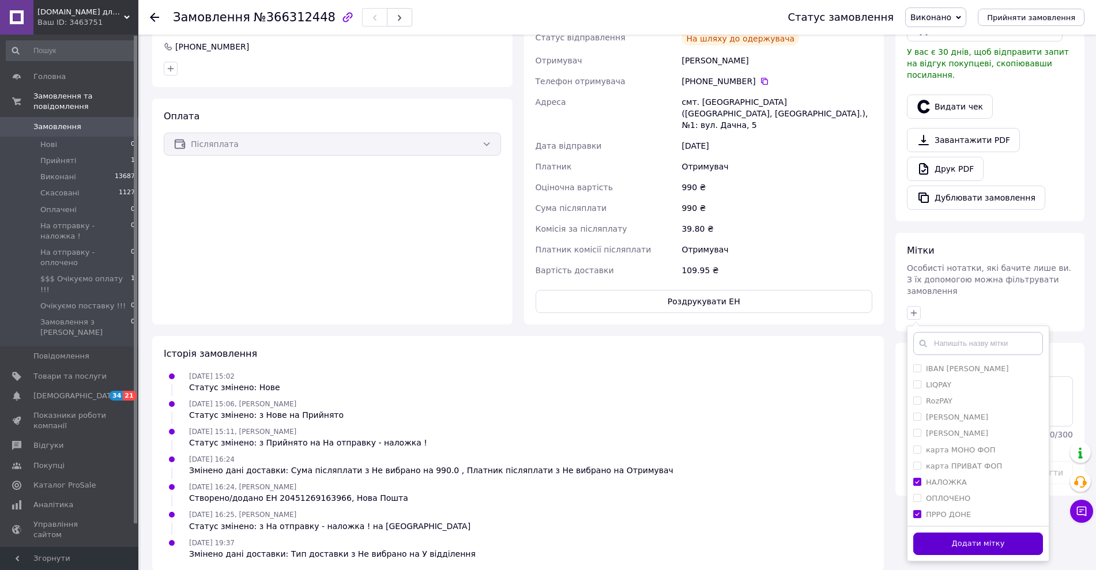
click at [950, 533] on button "Додати мітку" at bounding box center [978, 544] width 130 height 22
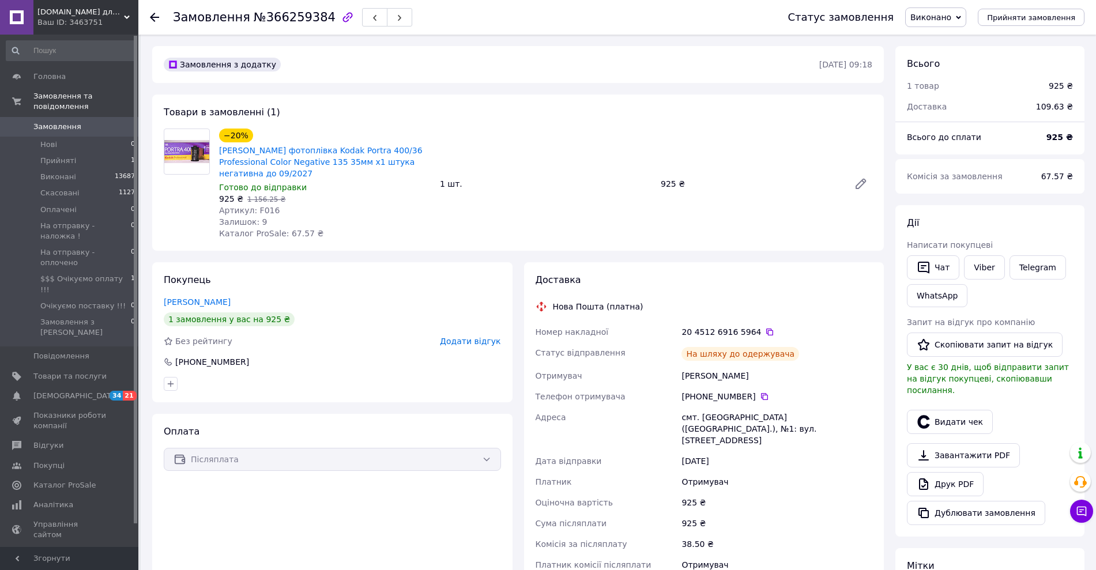
scroll to position [24, 0]
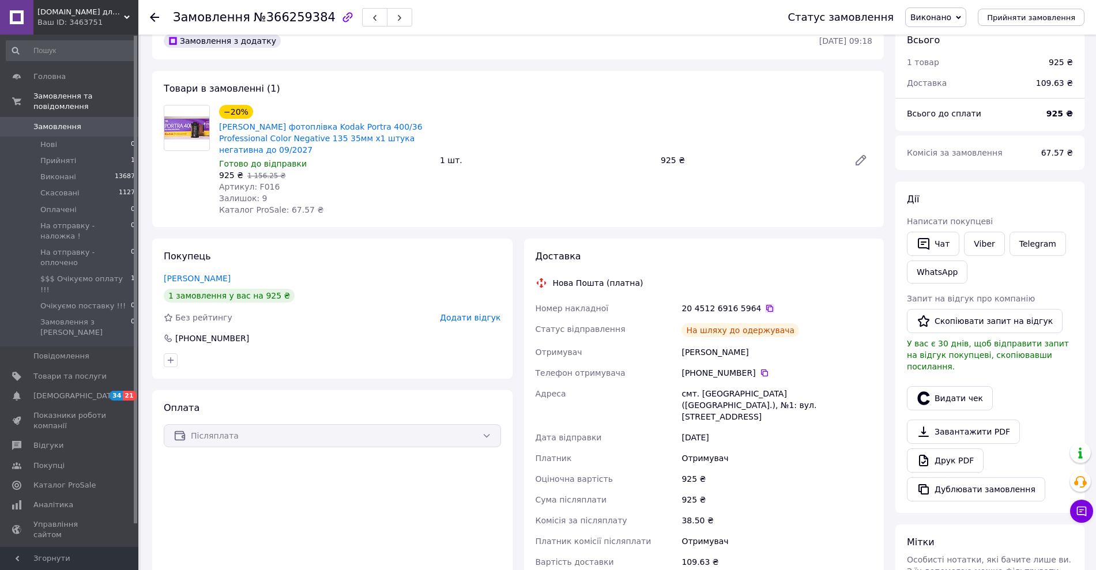
click at [765, 304] on icon at bounding box center [769, 308] width 9 height 9
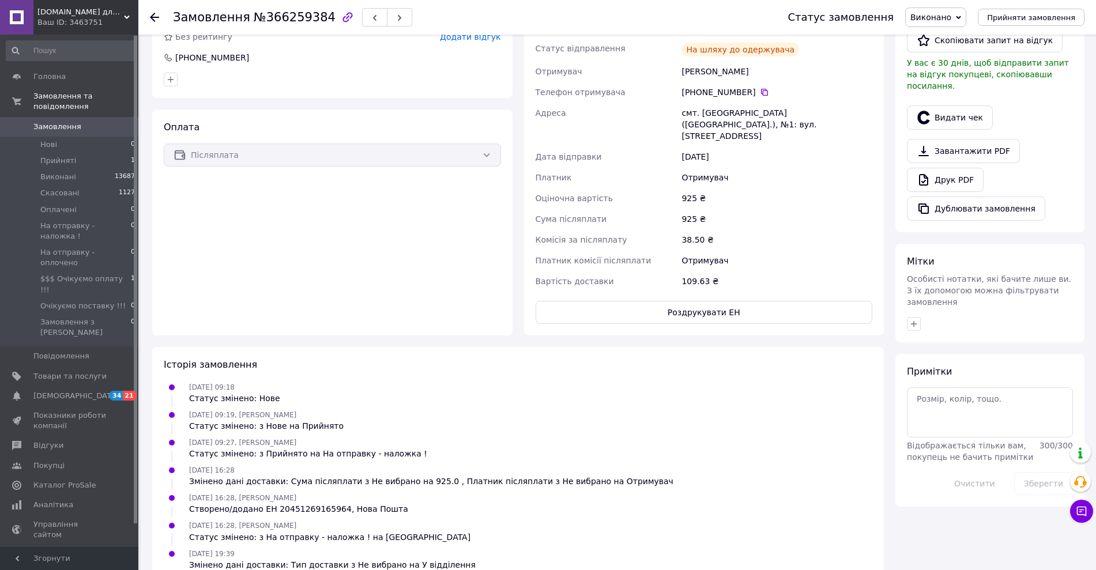
scroll to position [304, 0]
click at [911, 320] on icon "button" at bounding box center [913, 324] width 9 height 9
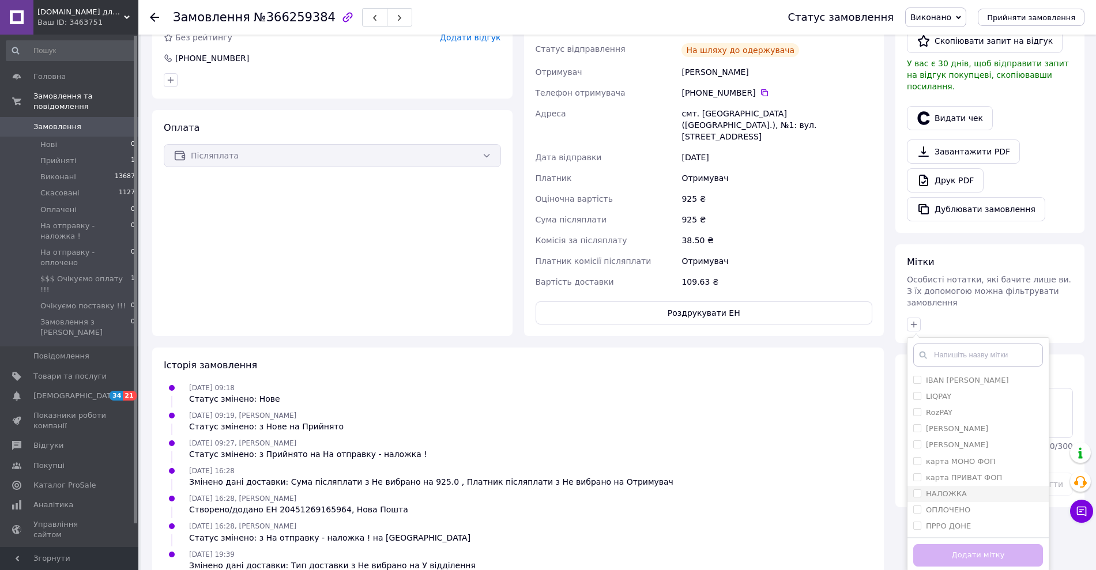
click at [944, 490] on label "НАЛОЖКА" at bounding box center [946, 494] width 41 height 9
checkbox input "true"
click at [940, 522] on label "ПРРО ДОНЕ" at bounding box center [948, 526] width 45 height 9
checkbox input "true"
click at [945, 544] on button "Додати мітку" at bounding box center [978, 555] width 130 height 22
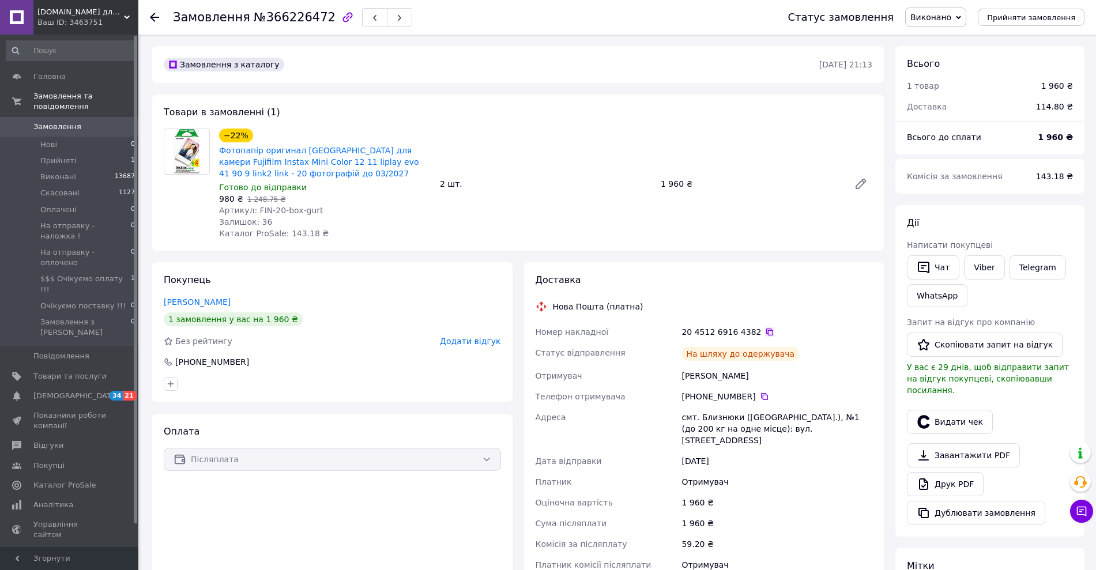
click at [765, 328] on icon at bounding box center [769, 332] width 9 height 9
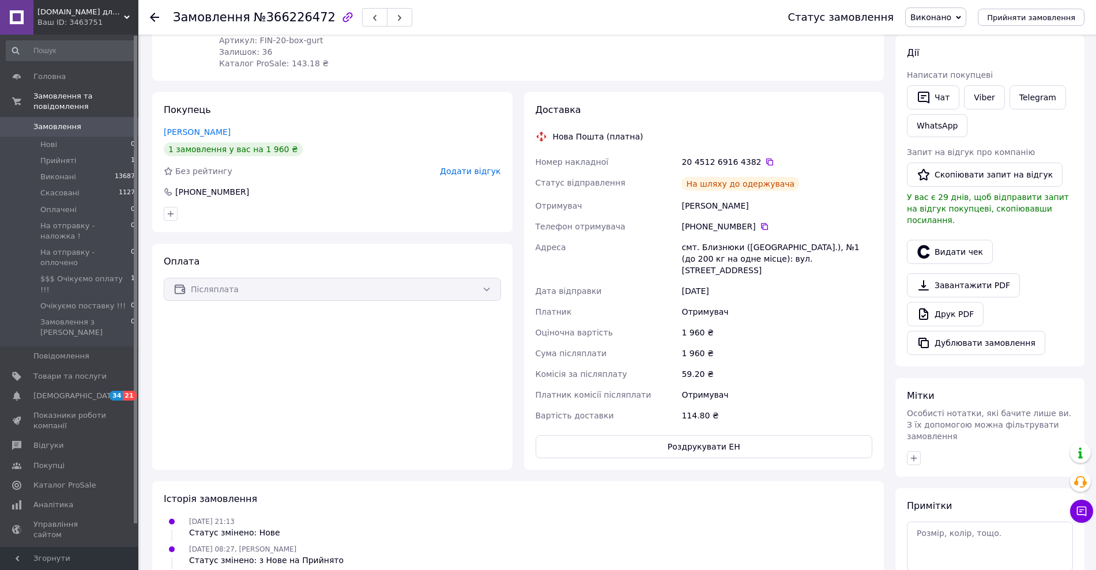
scroll to position [316, 0]
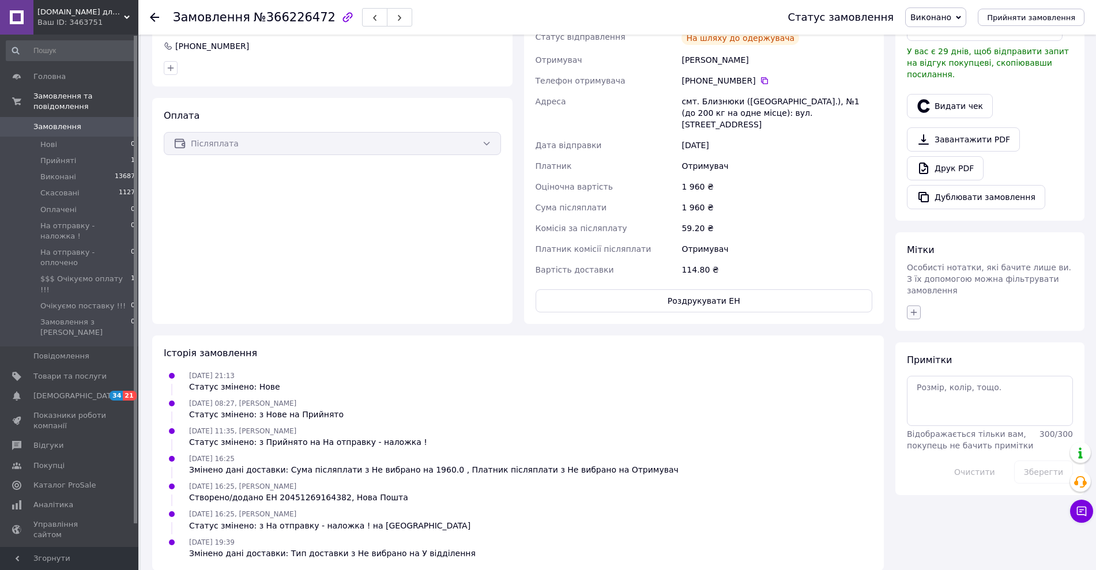
click at [913, 306] on button "button" at bounding box center [914, 313] width 14 height 14
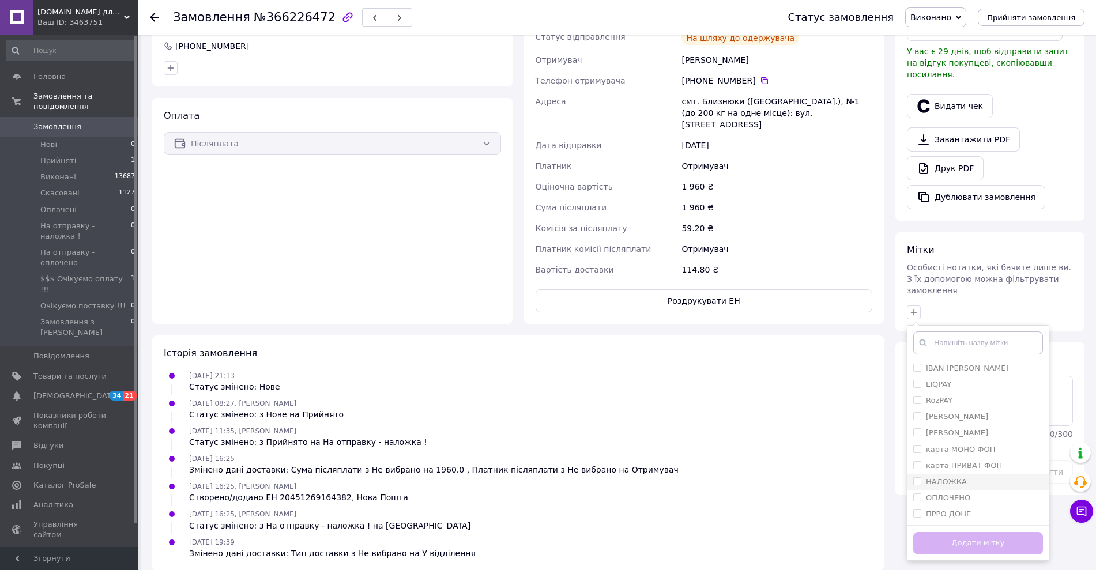
click at [948, 474] on li "НАЛОЖКА" at bounding box center [978, 482] width 141 height 16
checkbox input "true"
click at [944, 510] on label "ПРРО ДОНЕ" at bounding box center [948, 514] width 45 height 9
checkbox input "true"
click at [955, 532] on button "Додати мітку" at bounding box center [978, 543] width 130 height 22
